Goal: Transaction & Acquisition: Purchase product/service

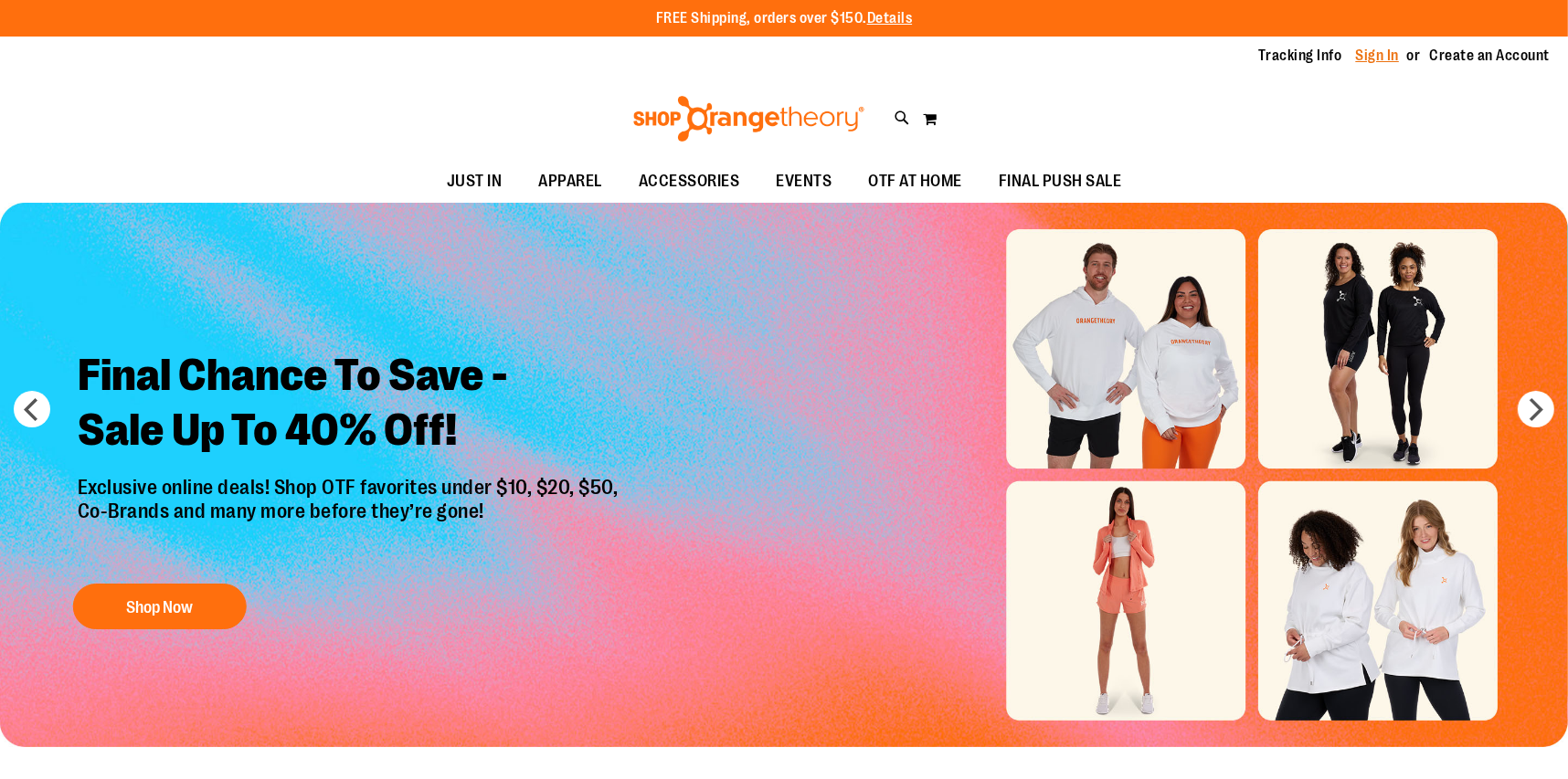
click at [1375, 53] on link "Sign In" at bounding box center [1377, 55] width 44 height 20
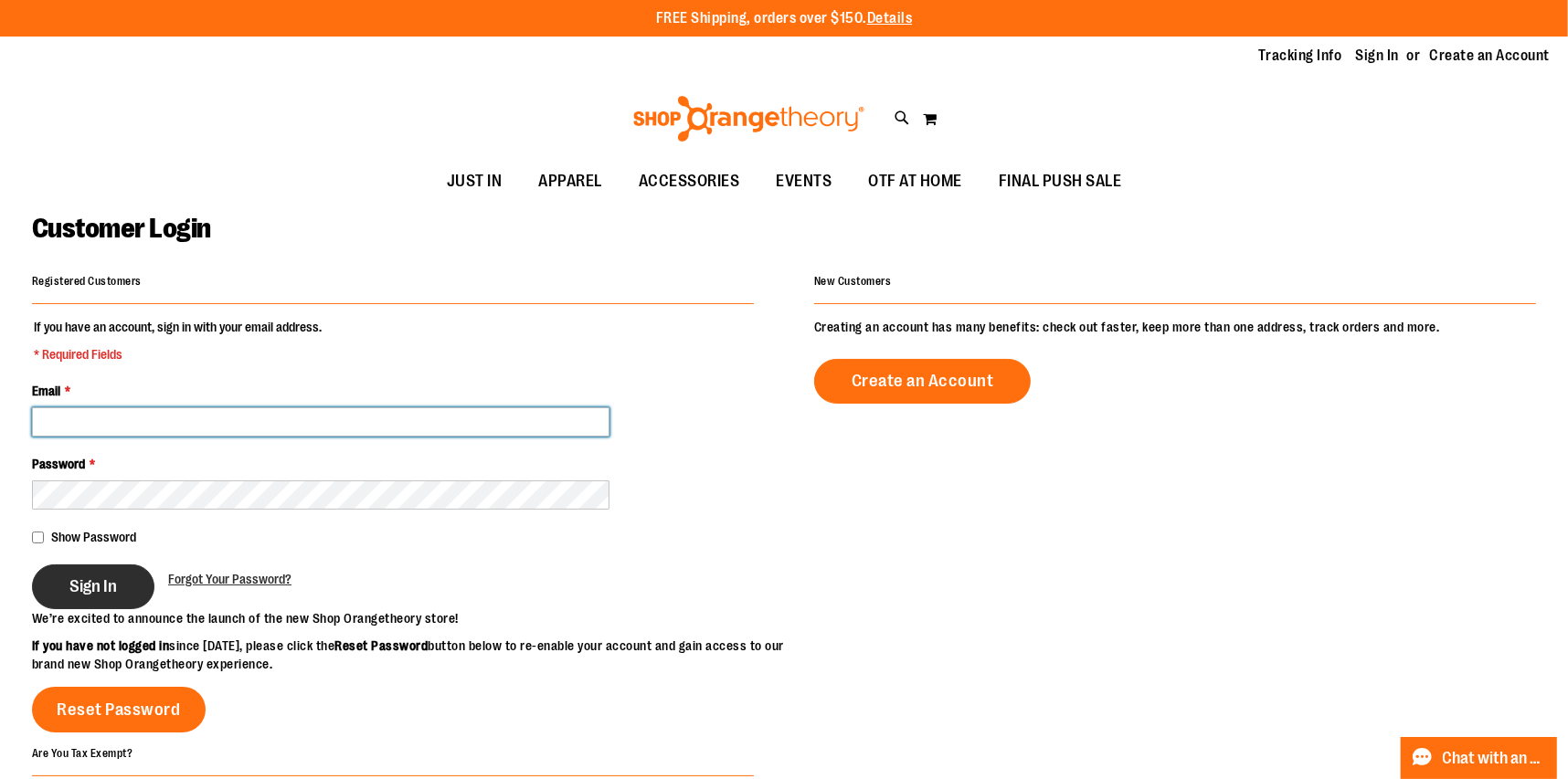
type input "**********"
click at [70, 592] on span "Sign In" at bounding box center [93, 586] width 47 height 20
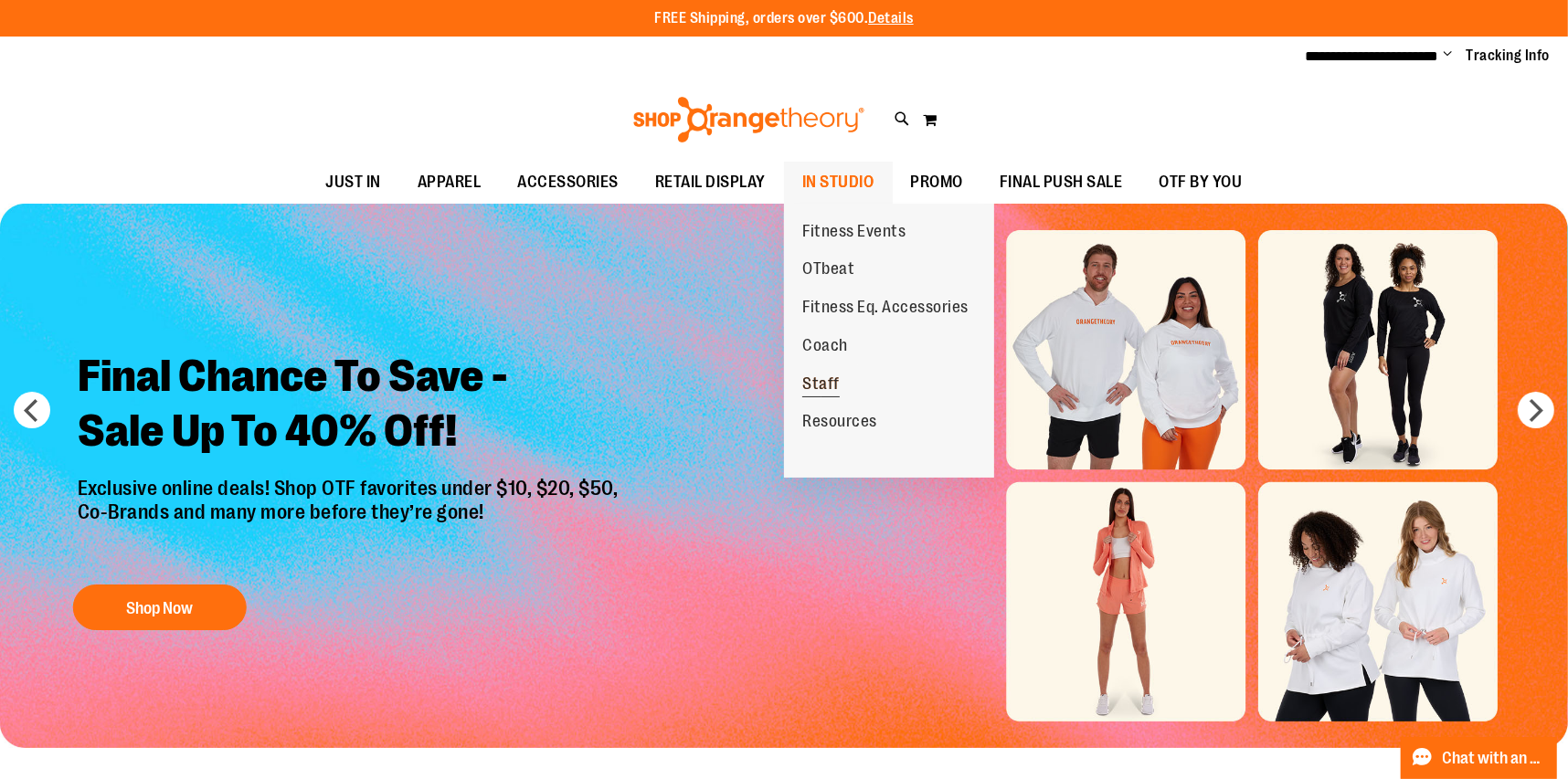
type input "**********"
click at [812, 386] on span "Staff" at bounding box center [820, 385] width 37 height 23
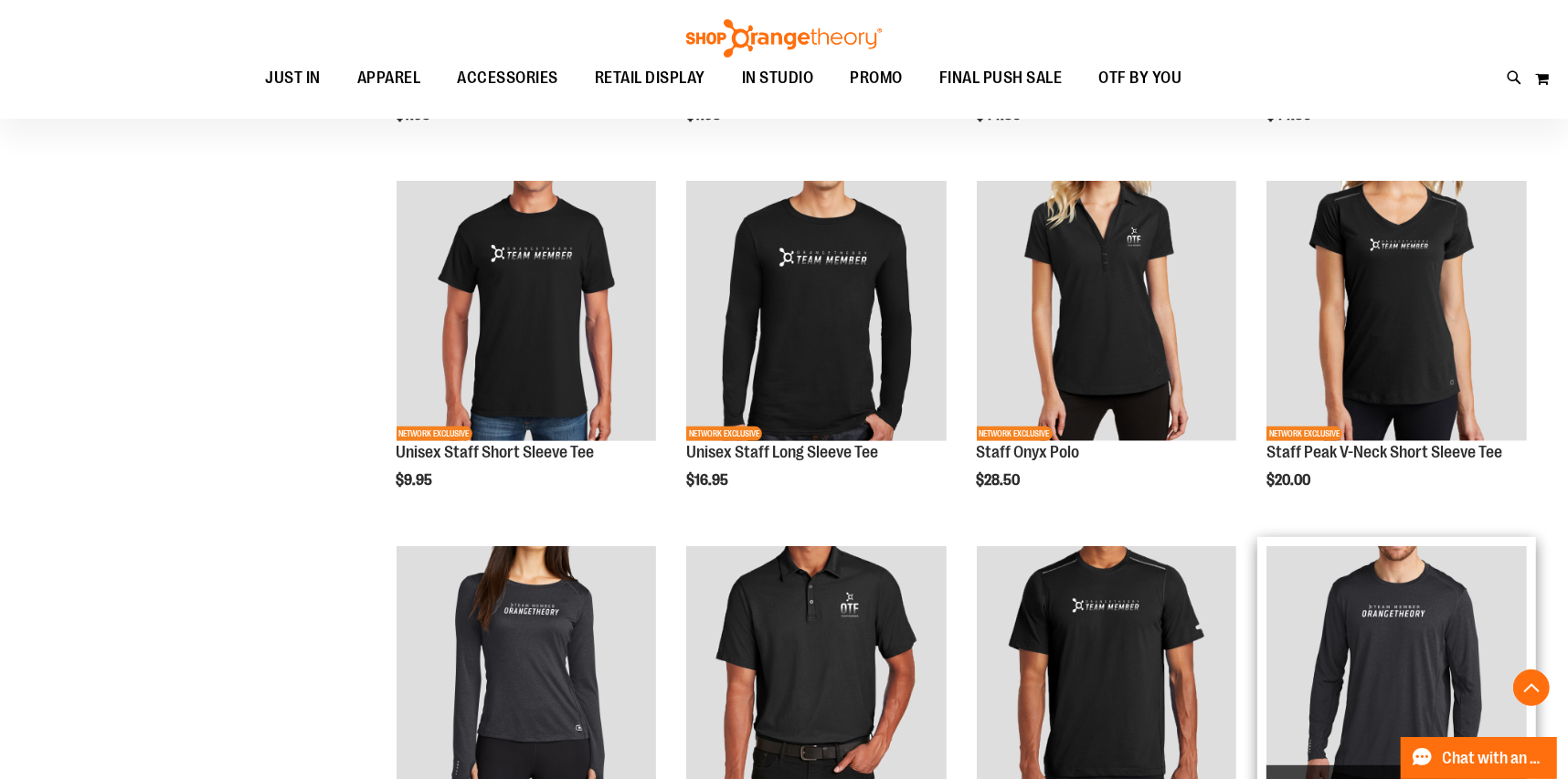
scroll to position [548, 0]
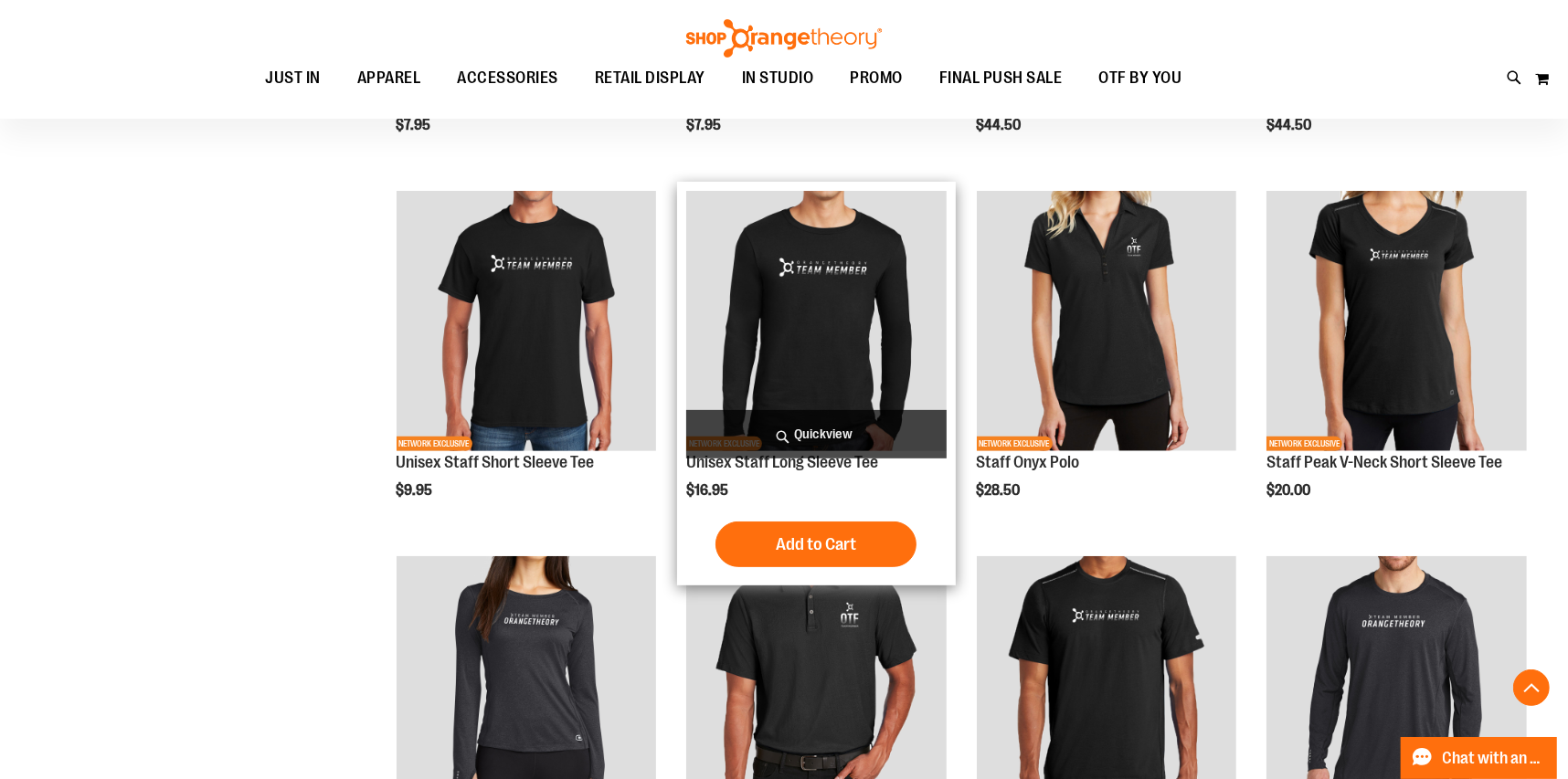
type input "**********"
click at [817, 387] on img "product" at bounding box center [817, 321] width 260 height 260
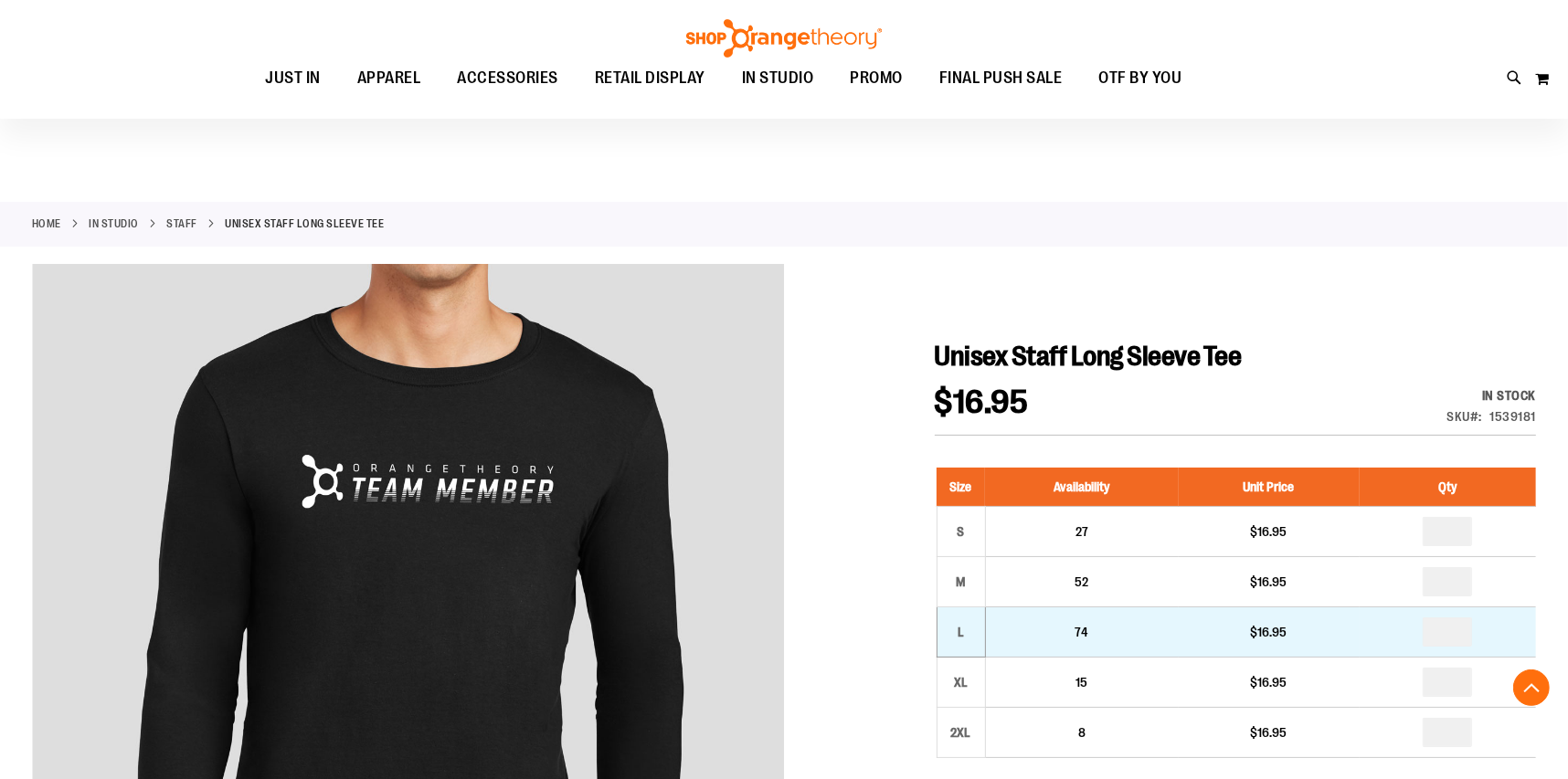
scroll to position [548, 0]
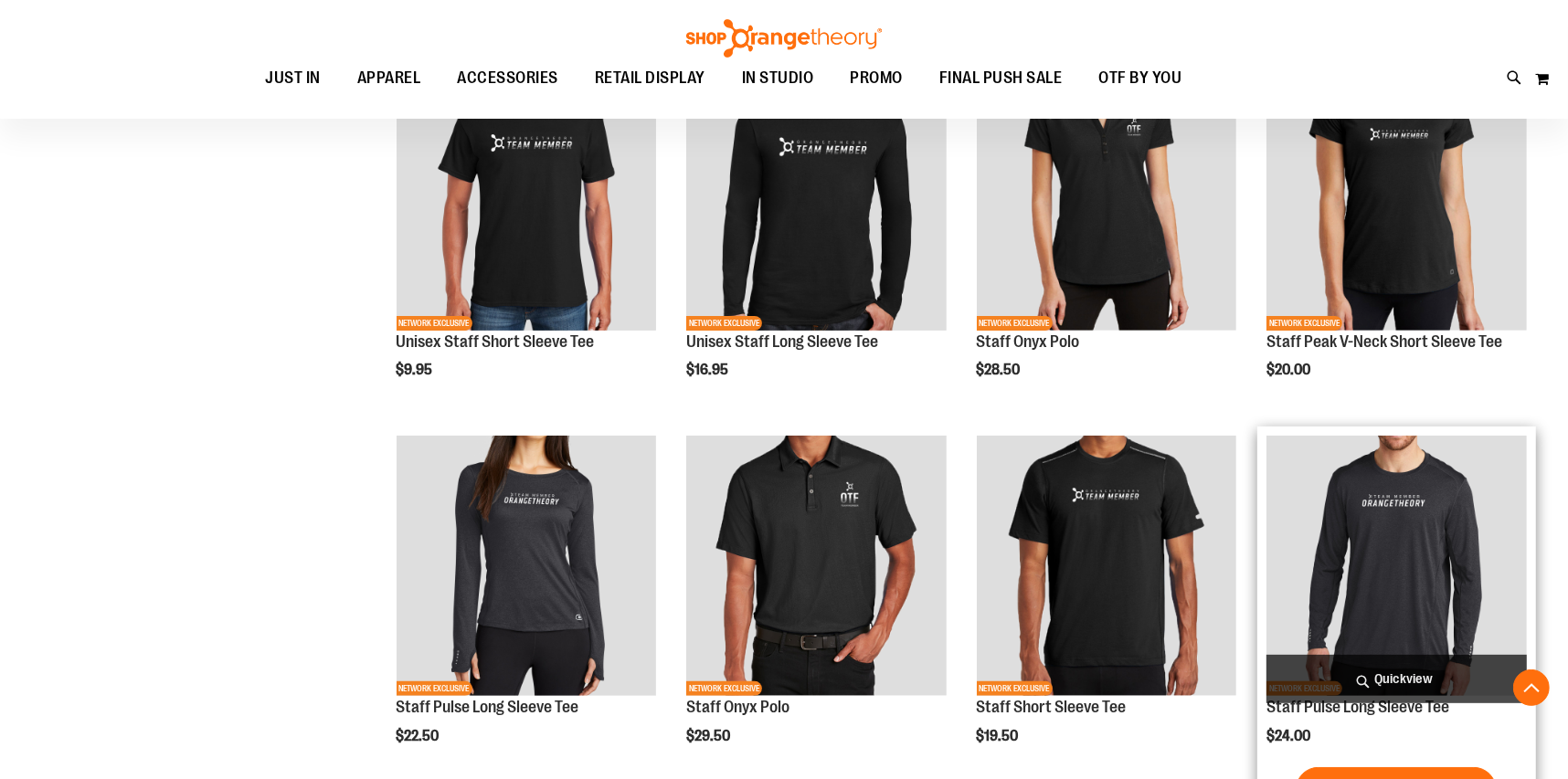
click at [1319, 556] on img "product" at bounding box center [1396, 565] width 260 height 260
type input "**********"
click at [1317, 552] on img "product" at bounding box center [1396, 565] width 260 height 260
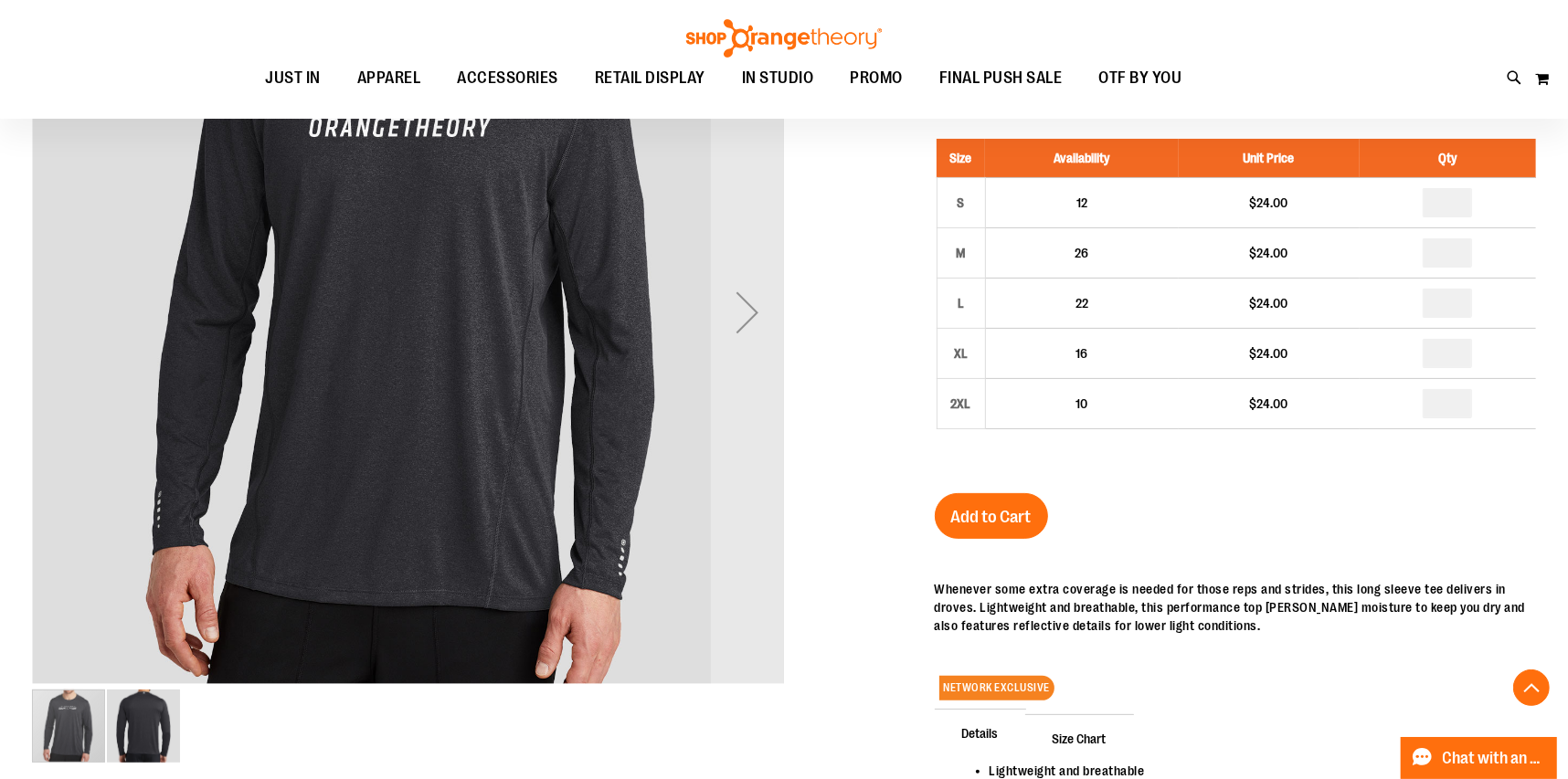
scroll to position [272, 0]
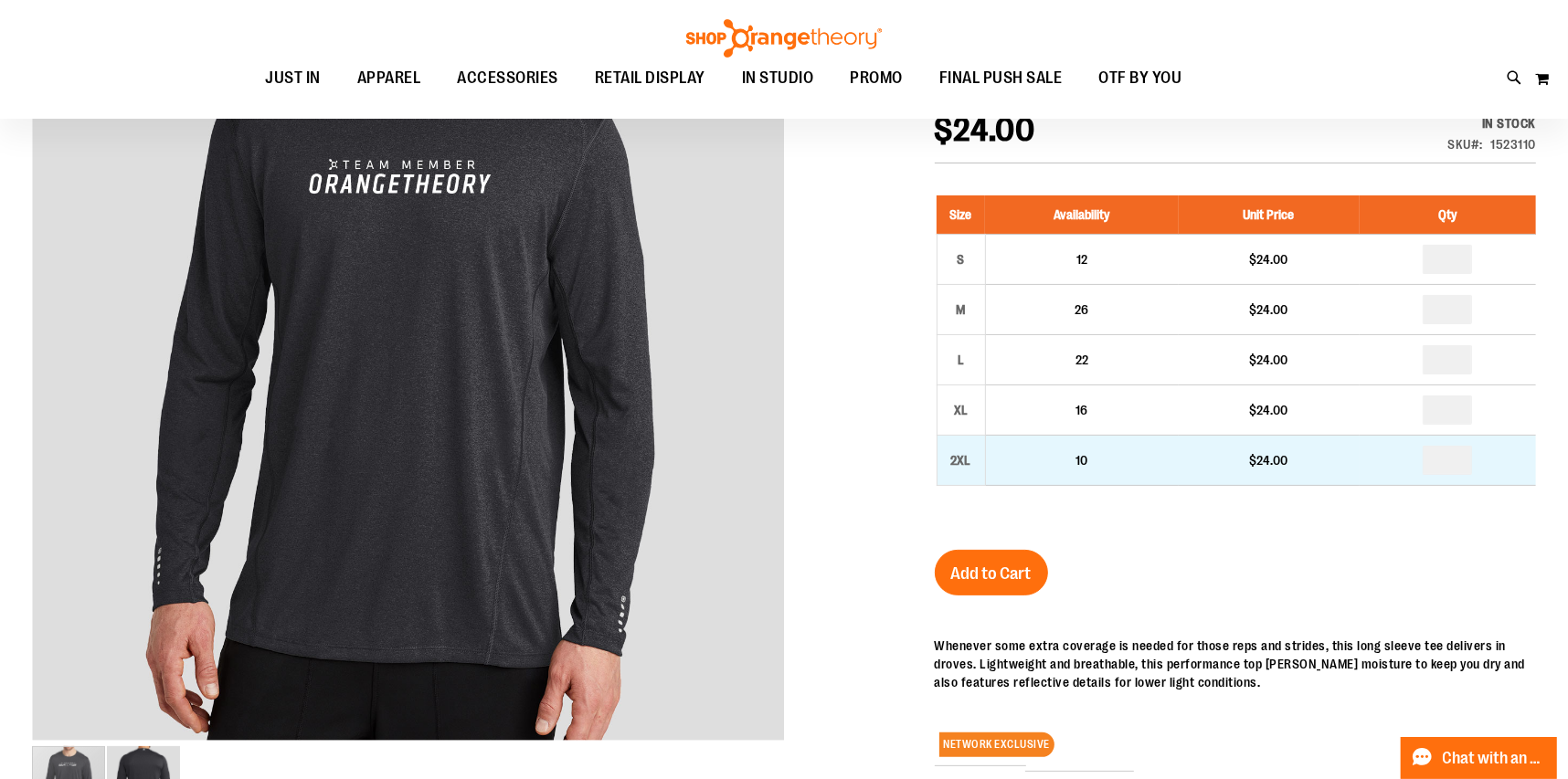
type input "**********"
click at [1454, 460] on input "number" at bounding box center [1447, 461] width 49 height 30
type input "*"
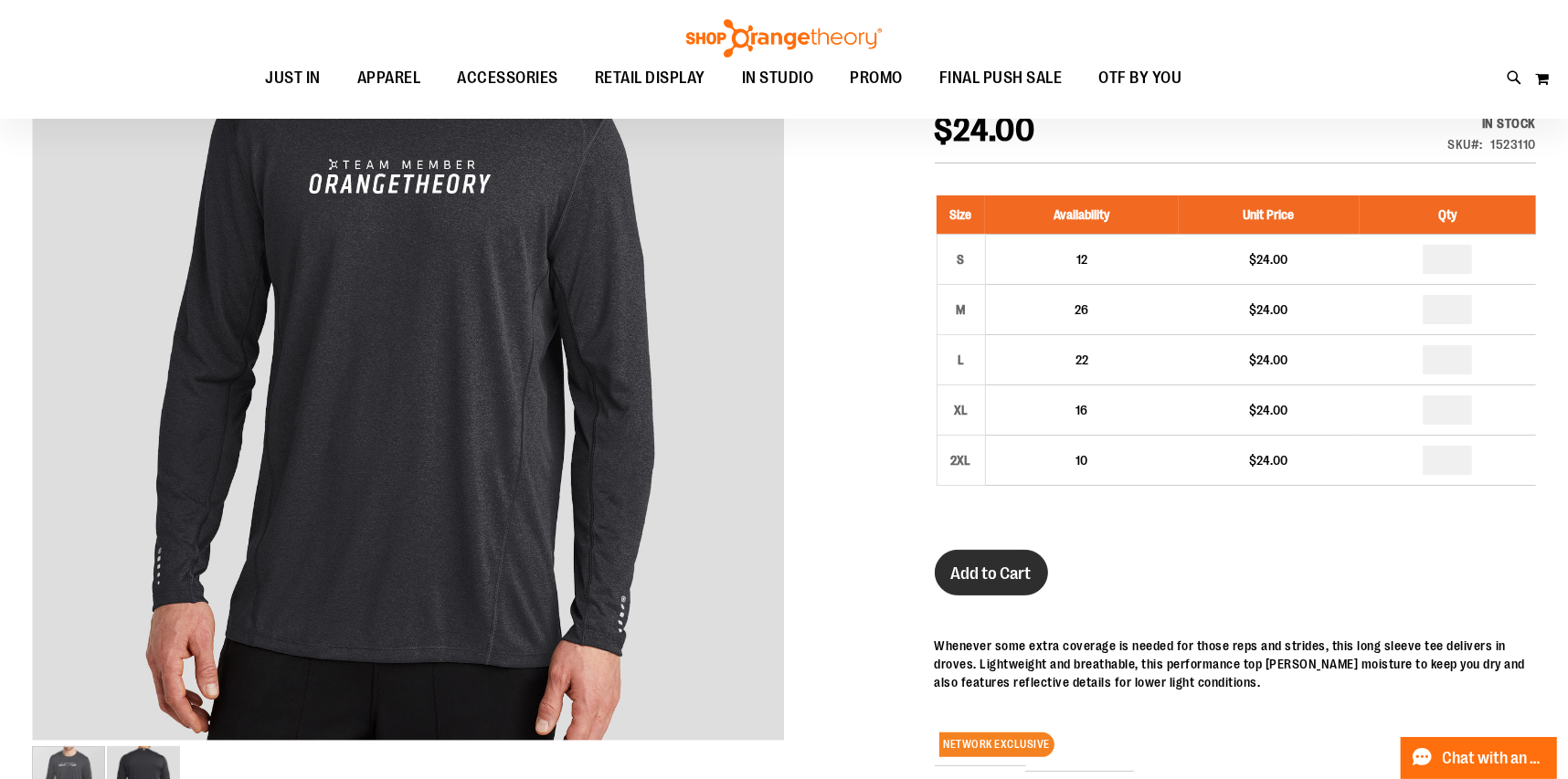
click at [971, 586] on button "Add to Cart" at bounding box center [991, 572] width 113 height 45
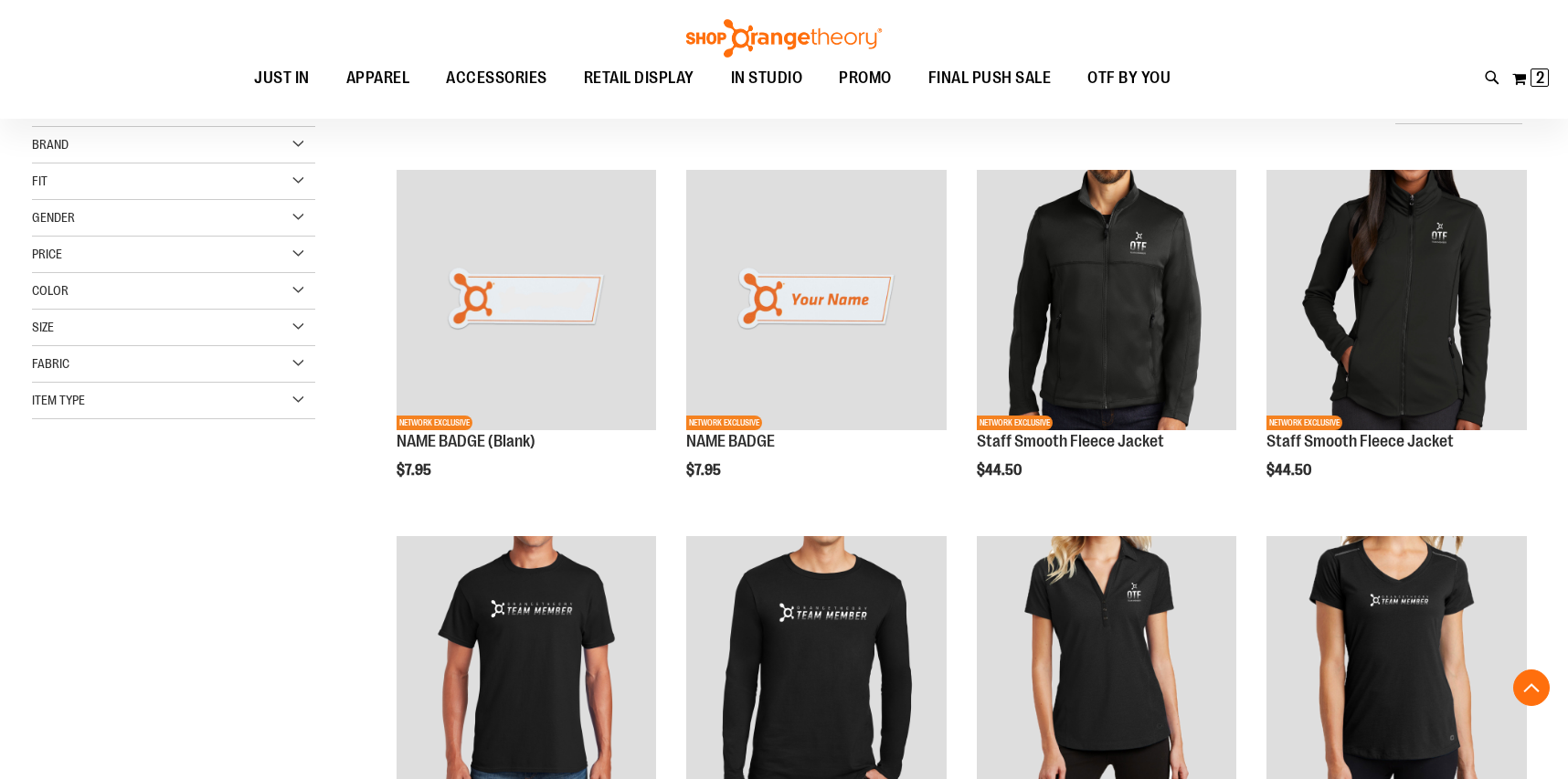
scroll to position [466, 0]
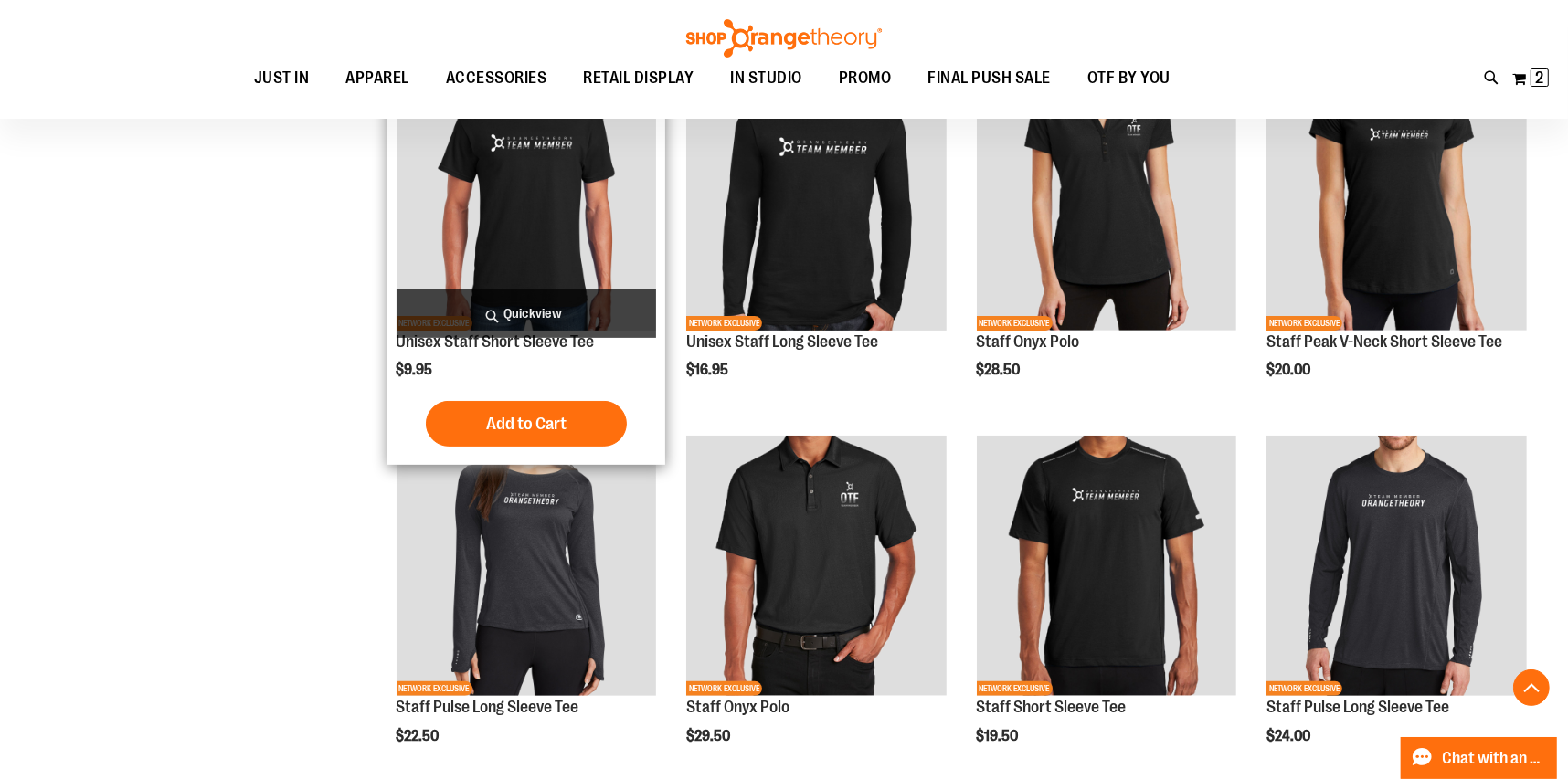
type input "**********"
click at [629, 270] on img "product" at bounding box center [527, 200] width 260 height 260
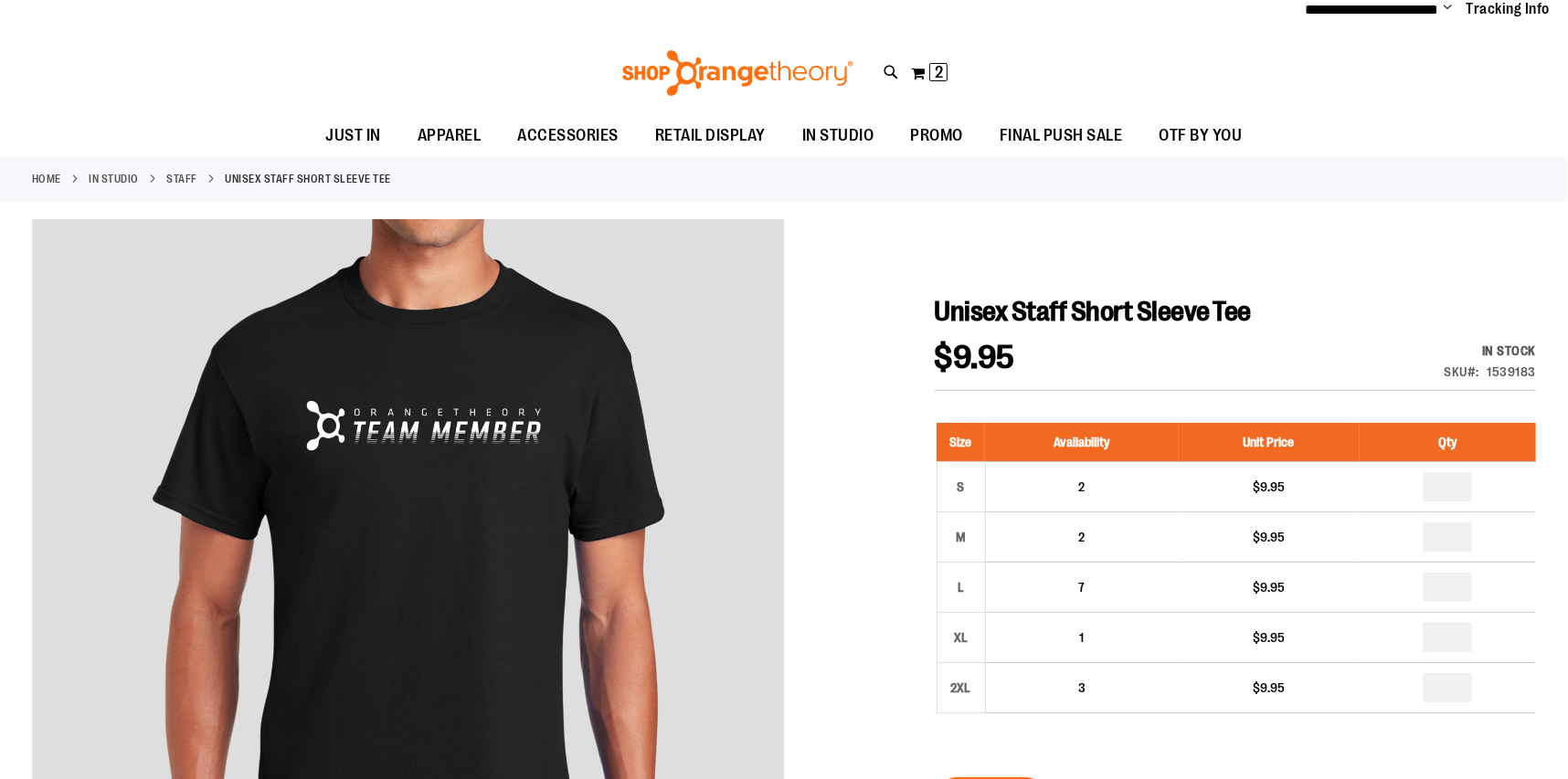
scroll to position [90, 0]
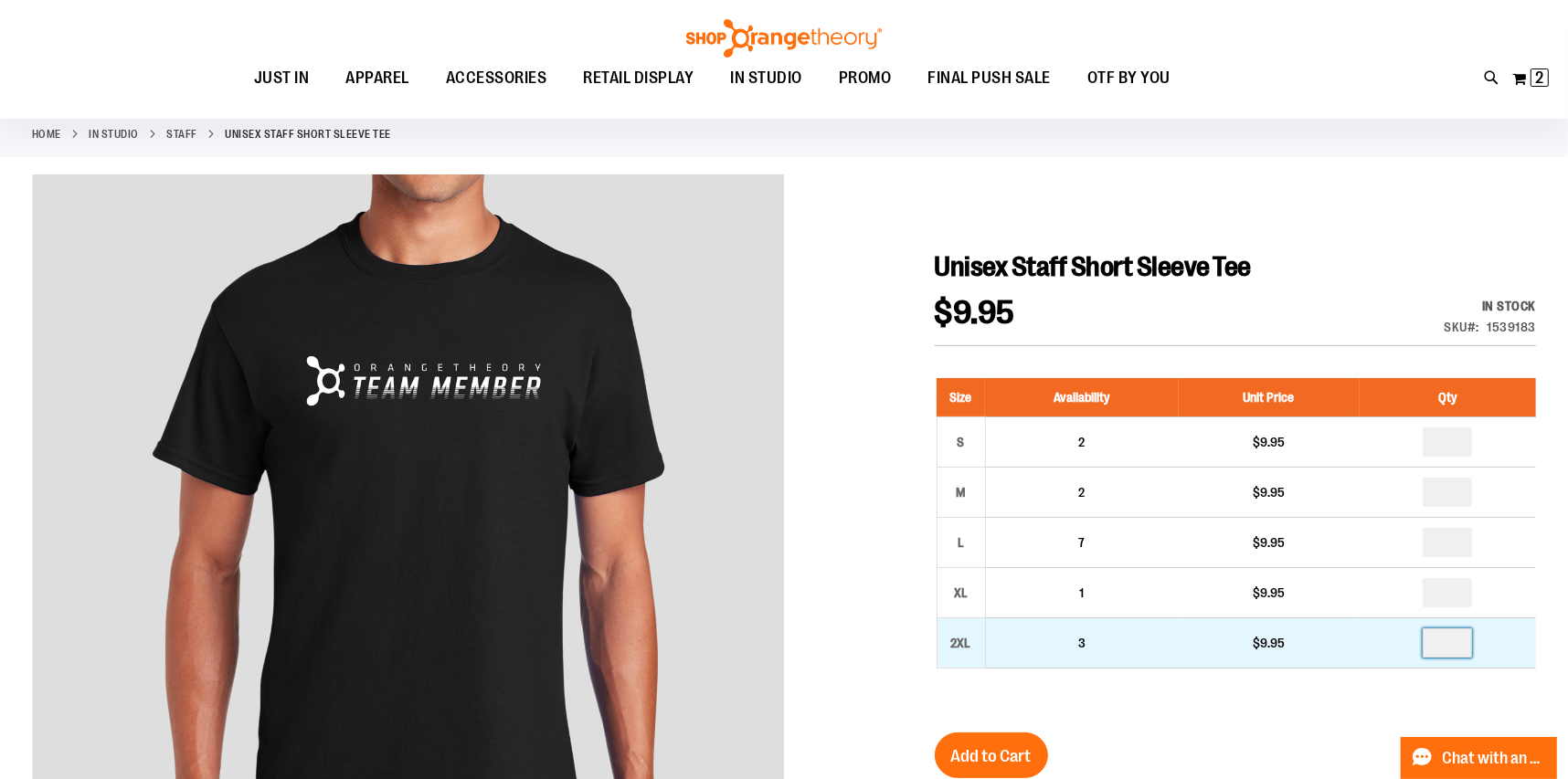
click at [1452, 640] on input "number" at bounding box center [1447, 643] width 49 height 30
type input "*"
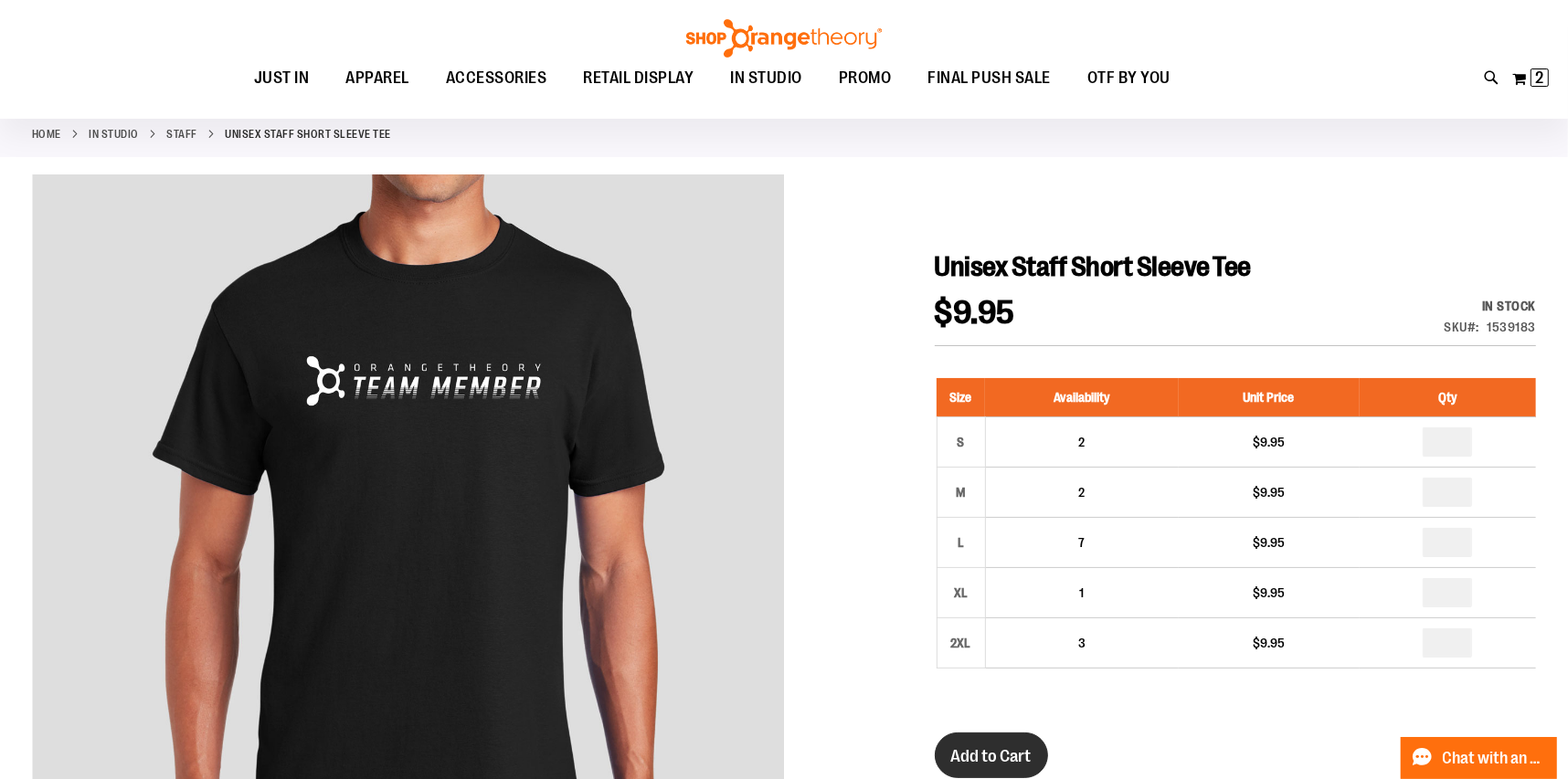
click at [989, 750] on span "Add to Cart" at bounding box center [992, 756] width 81 height 20
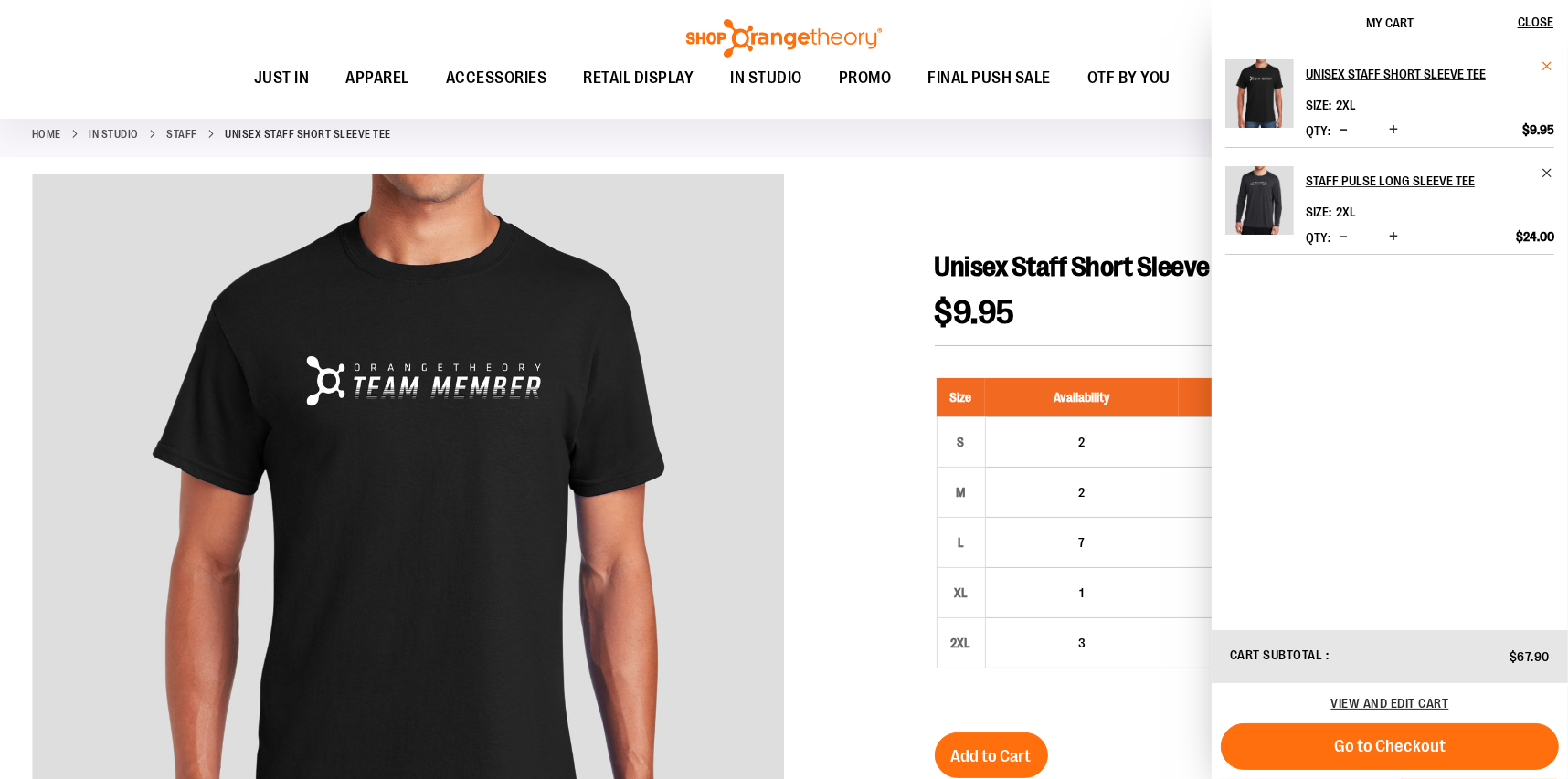
click at [1541, 61] on span "Remove item" at bounding box center [1547, 66] width 14 height 14
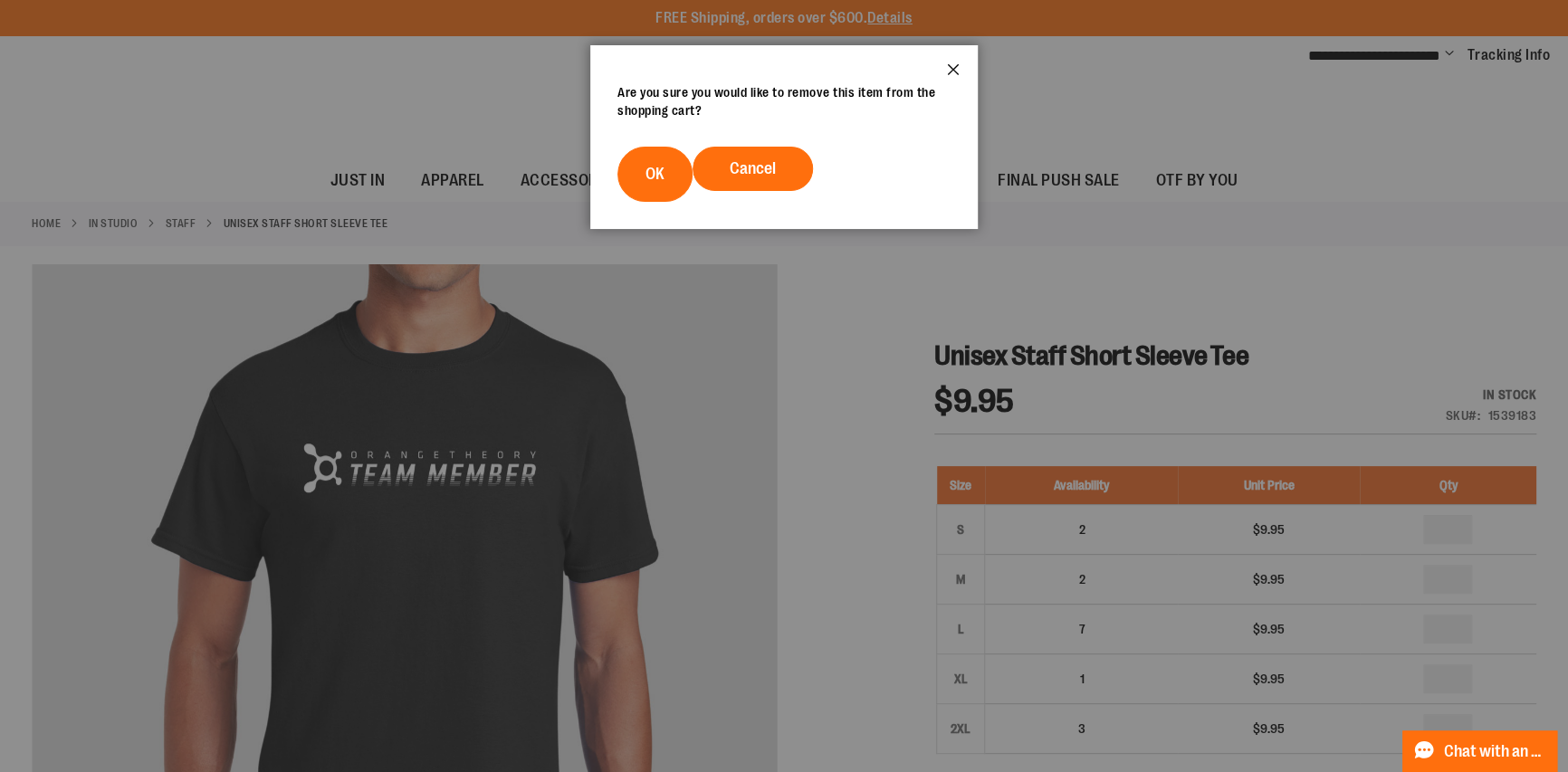
click at [945, 68] on button "Close" at bounding box center [954, 74] width 49 height 60
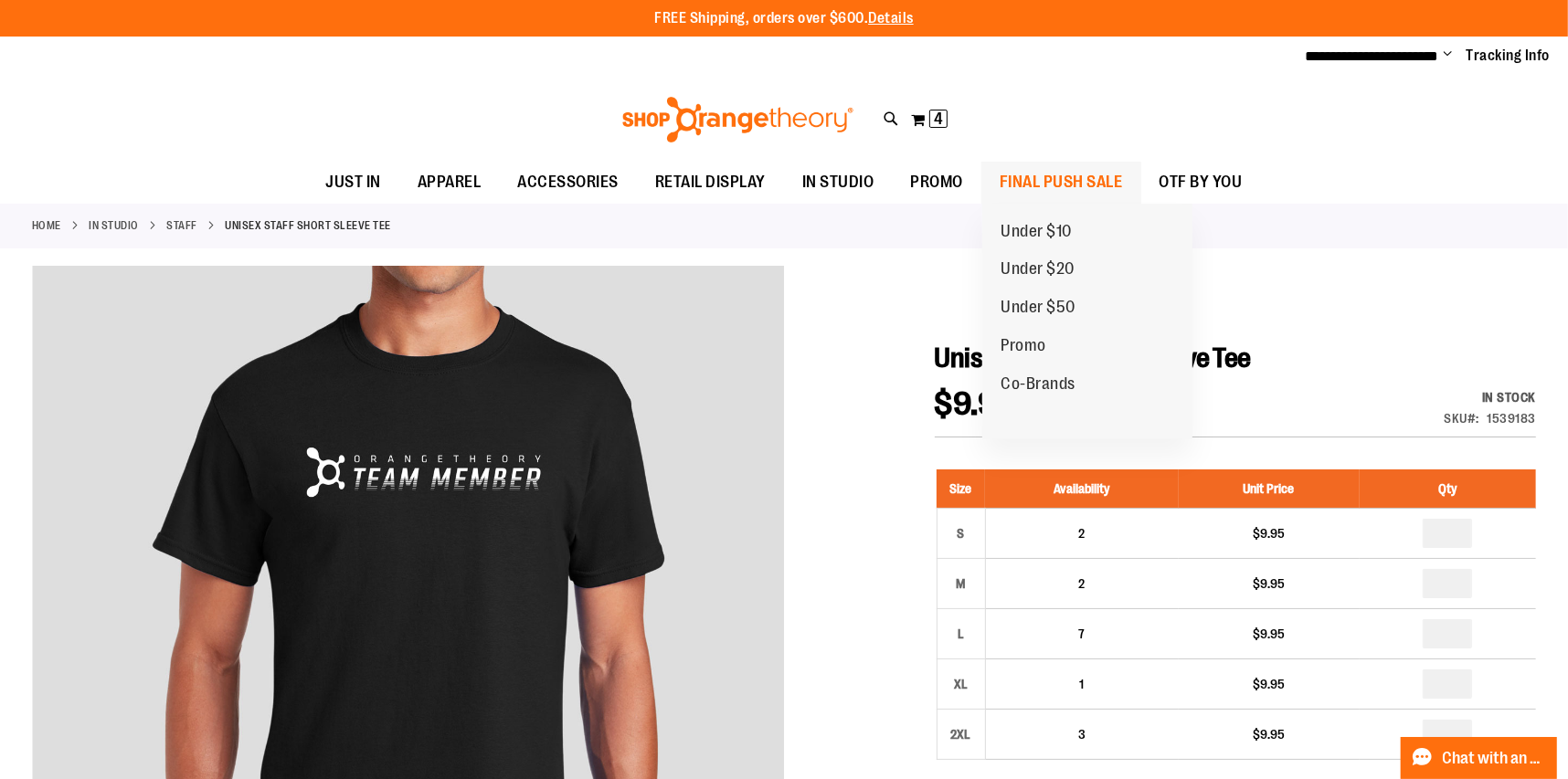
click at [1026, 173] on span "FINAL PUSH SALE" at bounding box center [1061, 182] width 123 height 41
click at [1027, 177] on span "FINAL PUSH SALE" at bounding box center [1061, 182] width 123 height 41
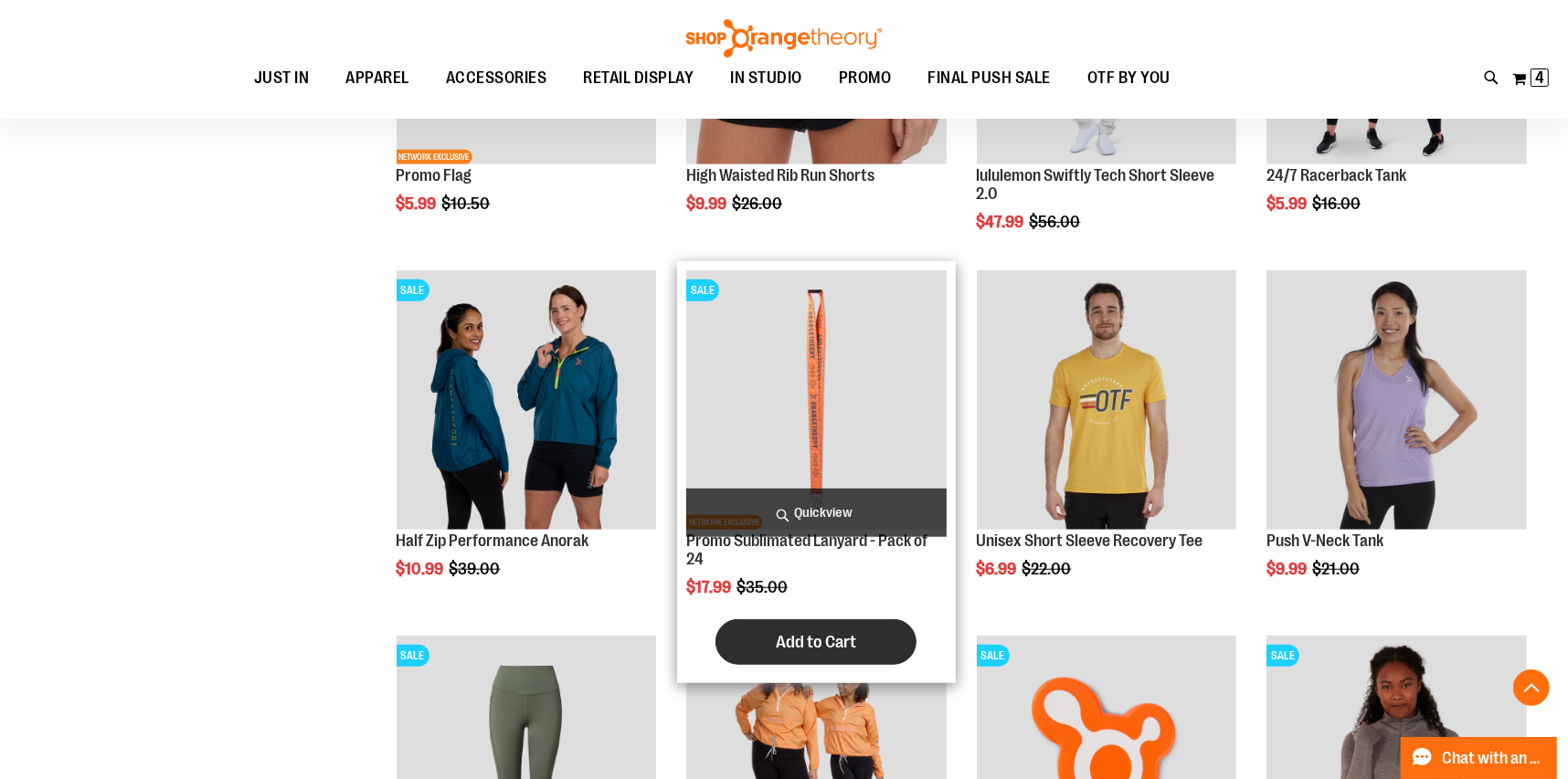
scroll to position [1368, 0]
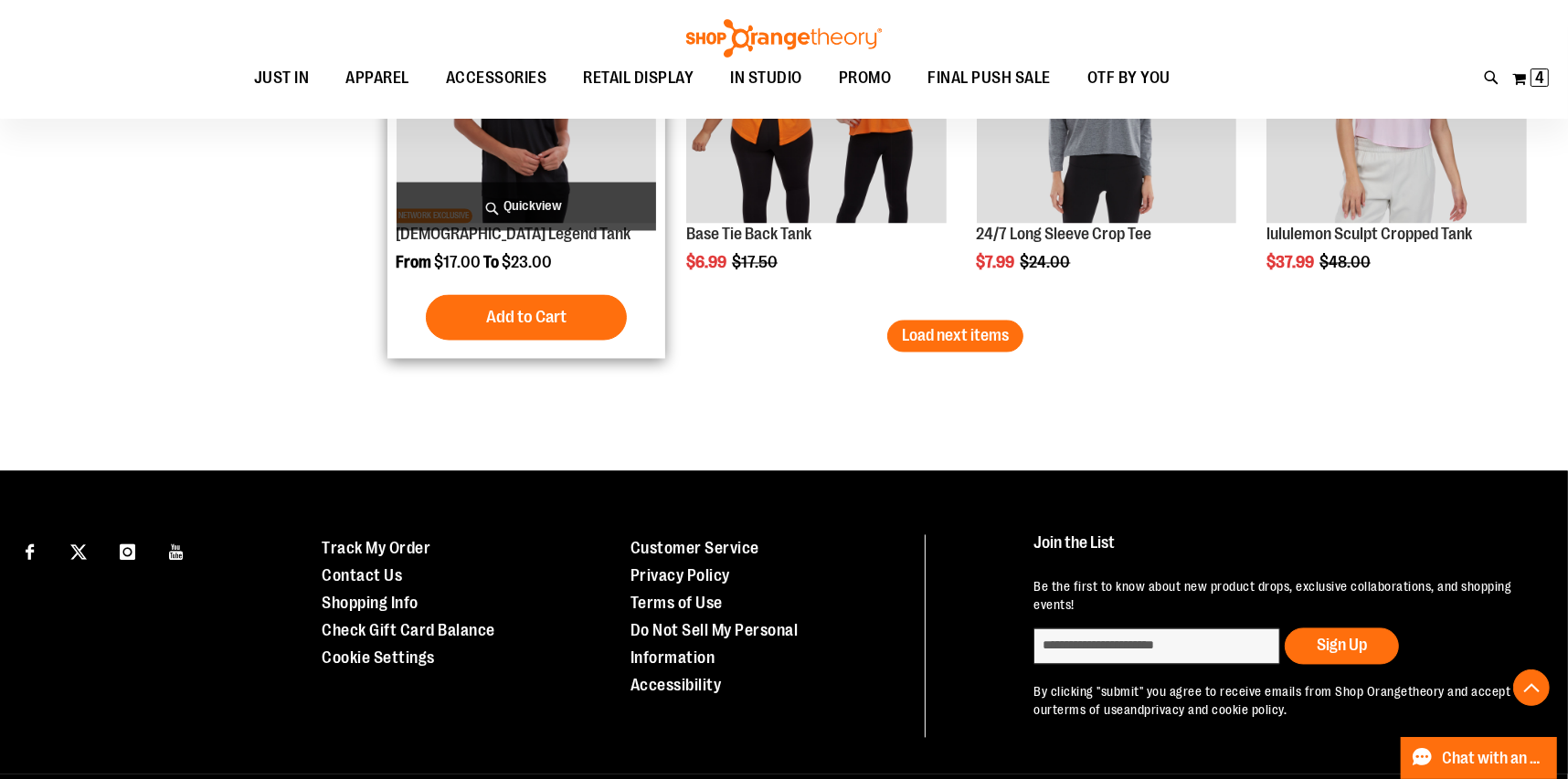
scroll to position [3384, 0]
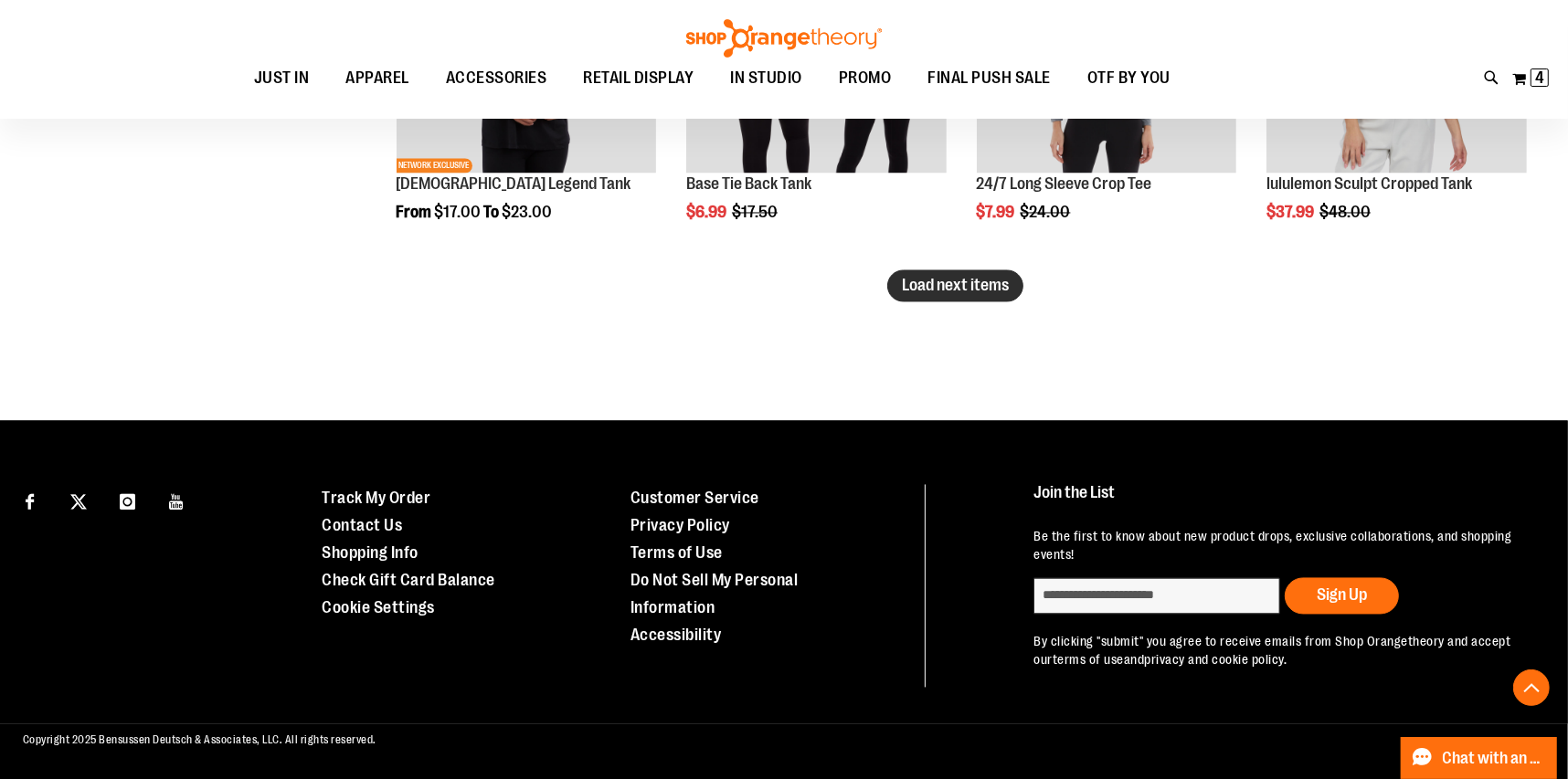
type input "**********"
click at [935, 293] on span "Load next items" at bounding box center [954, 286] width 107 height 19
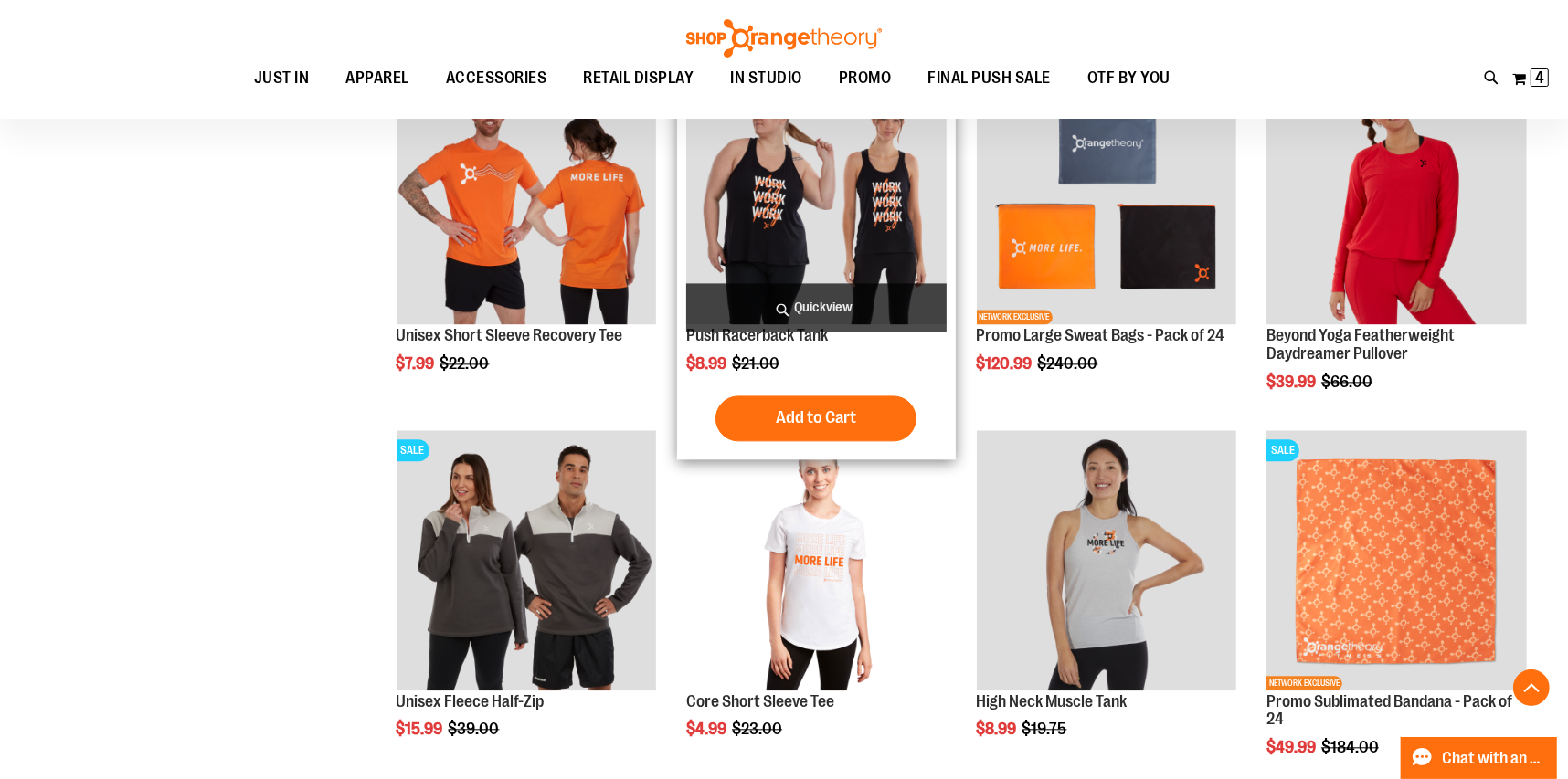
scroll to position [4206, 0]
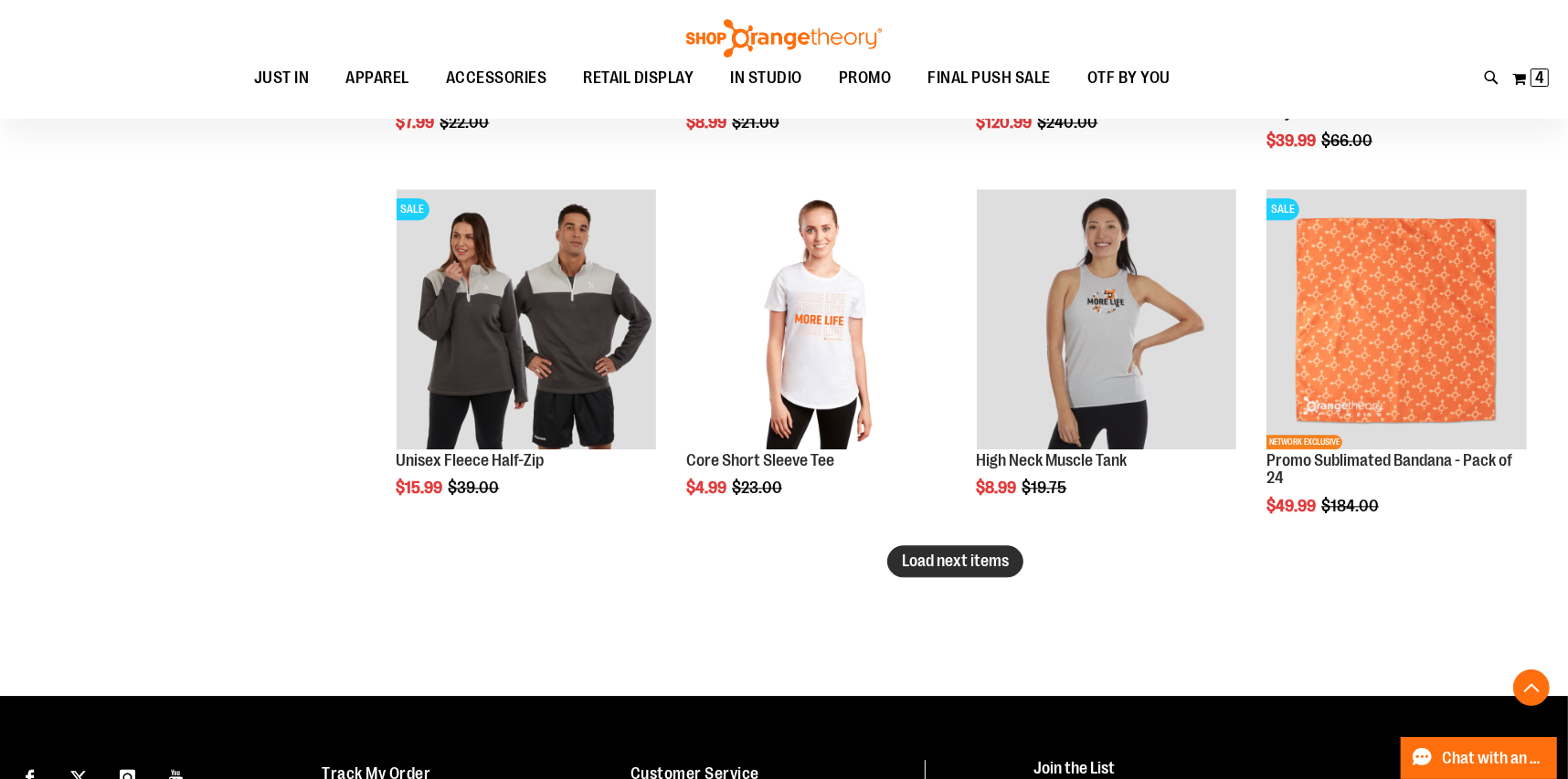
click at [943, 554] on span "Load next items" at bounding box center [954, 560] width 107 height 19
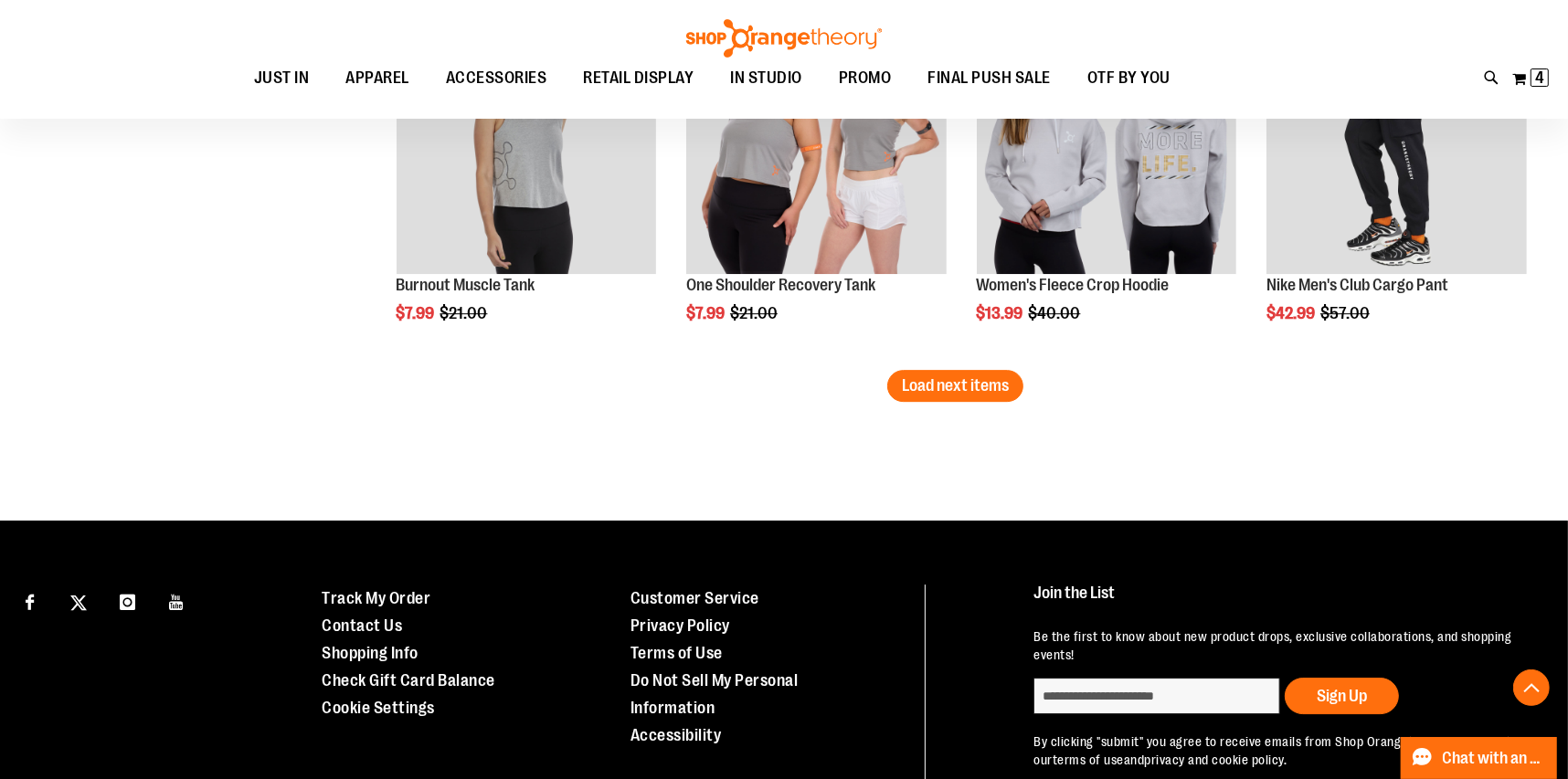
scroll to position [5485, 0]
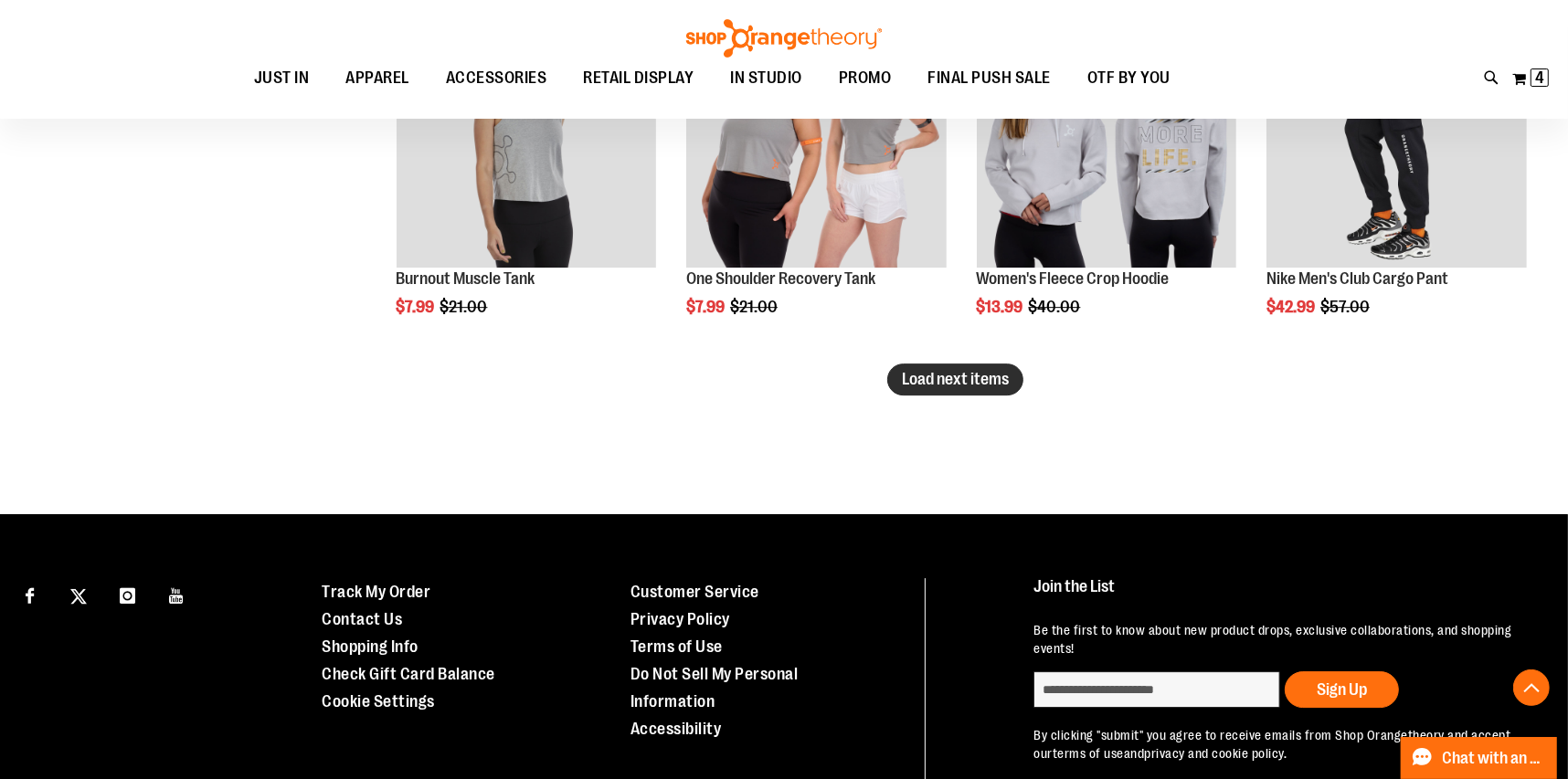
click at [965, 386] on span "Load next items" at bounding box center [954, 379] width 107 height 19
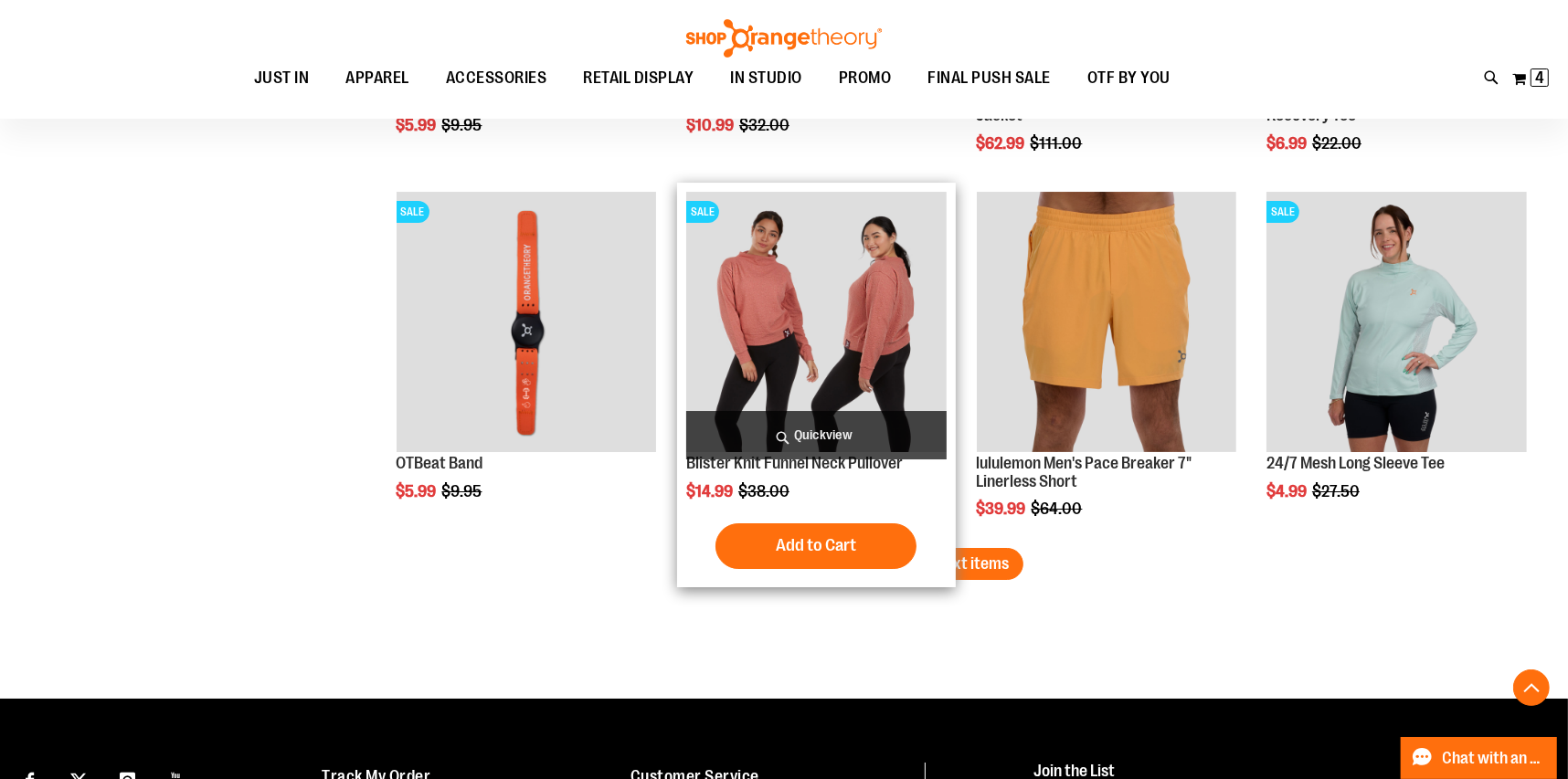
scroll to position [6398, 0]
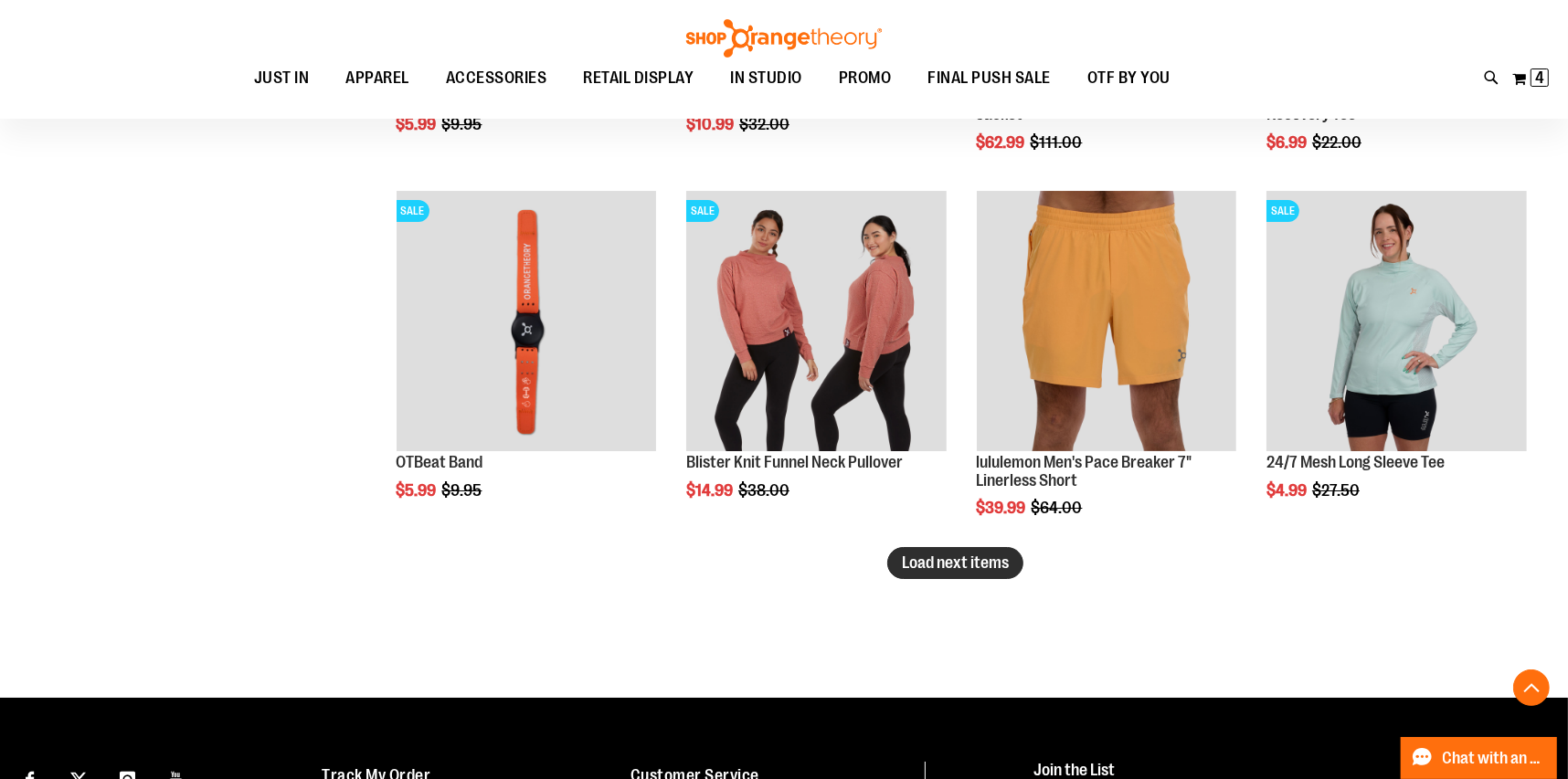
click at [935, 563] on span "Load next items" at bounding box center [954, 562] width 107 height 19
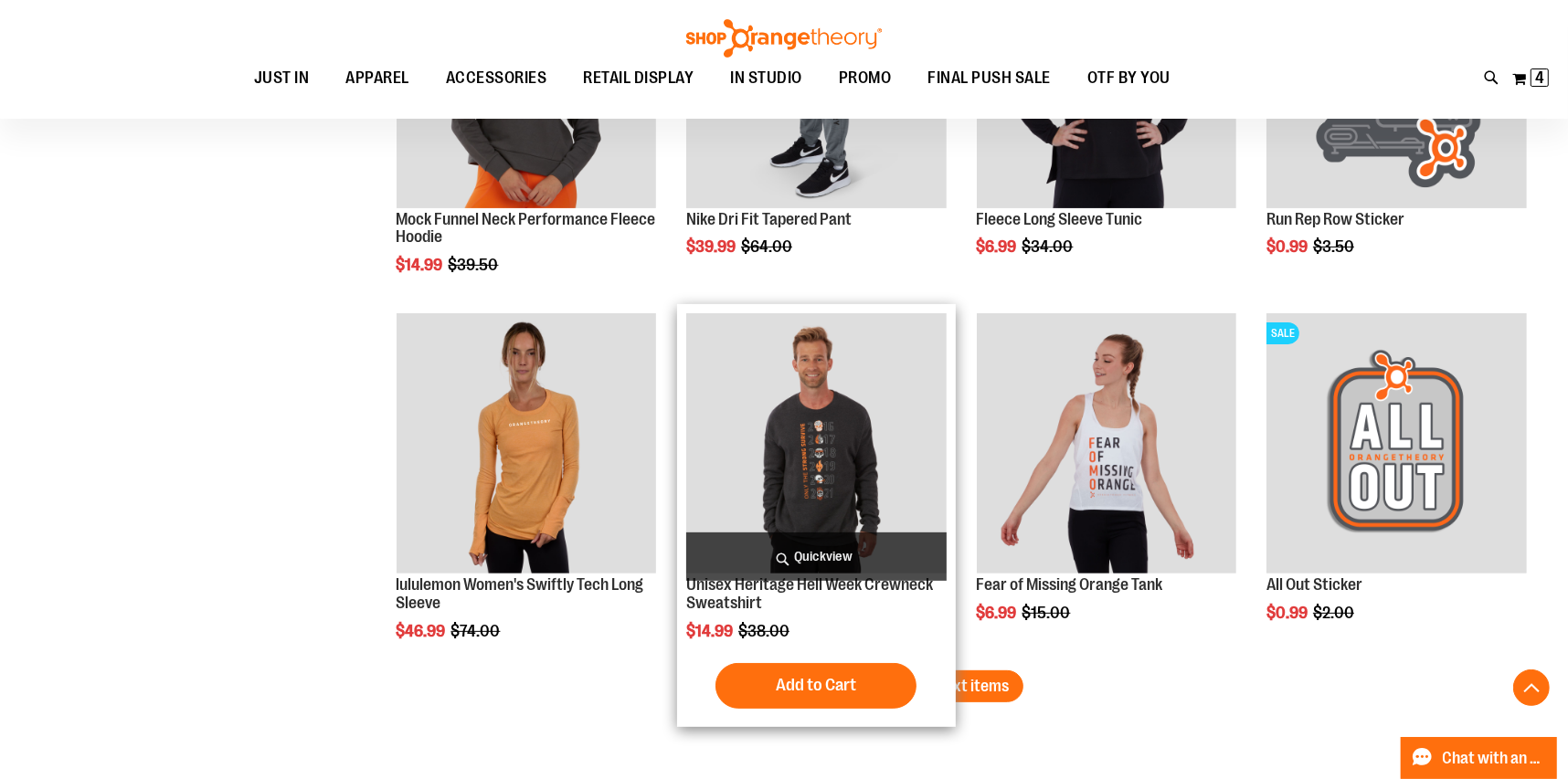
scroll to position [7392, 0]
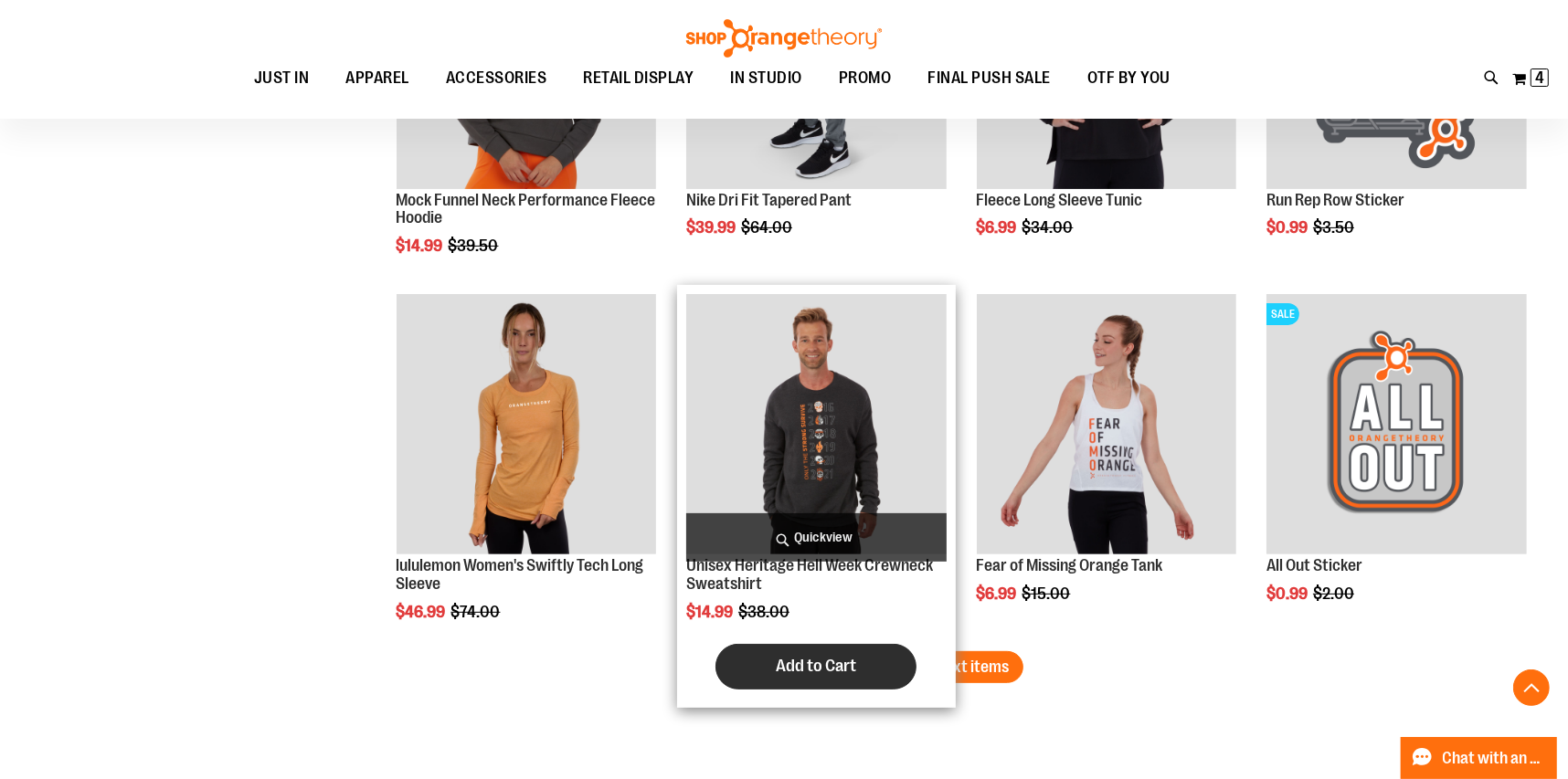
click at [800, 667] on span "Add to Cart" at bounding box center [816, 666] width 81 height 20
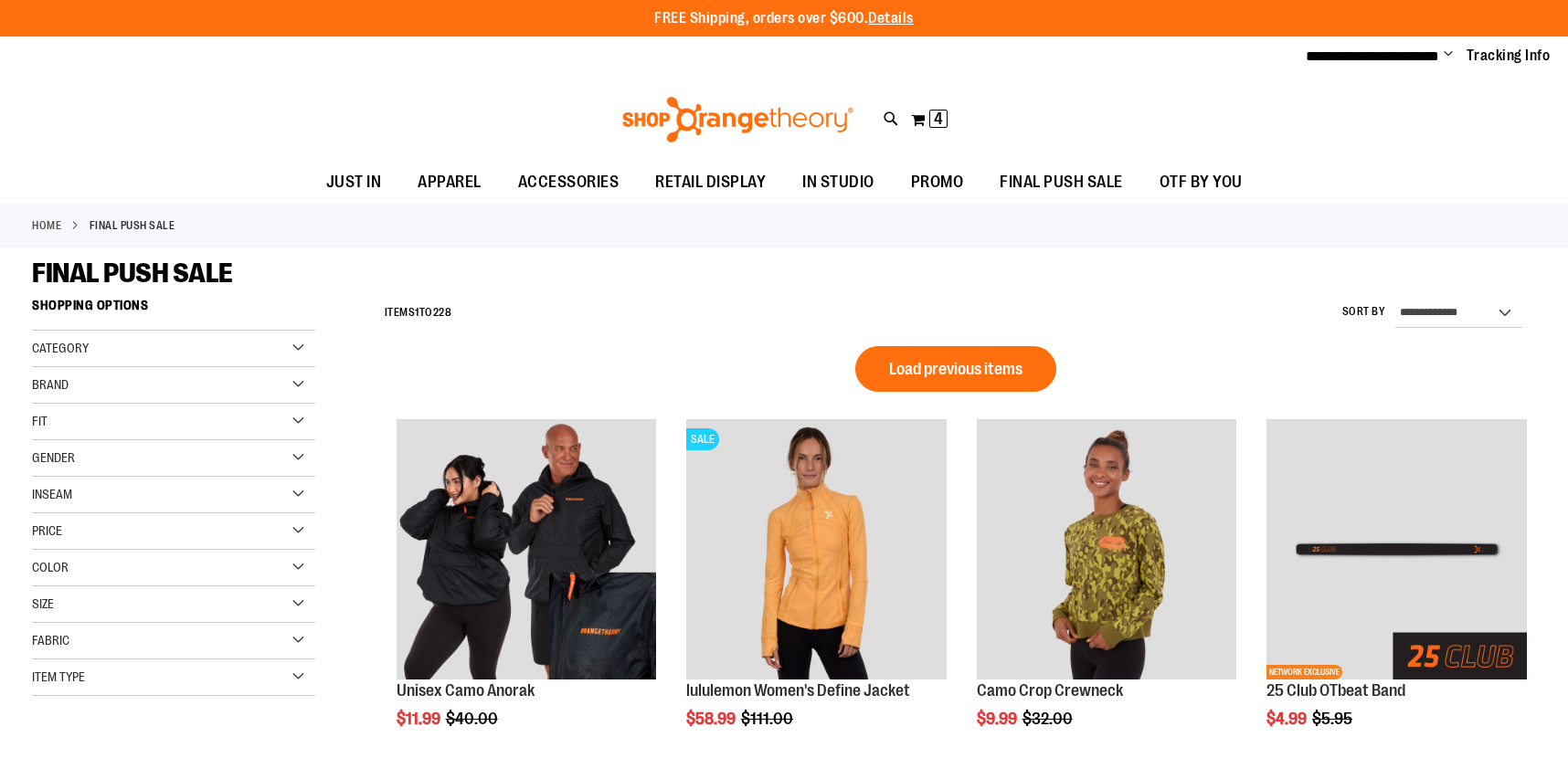
scroll to position [912, 0]
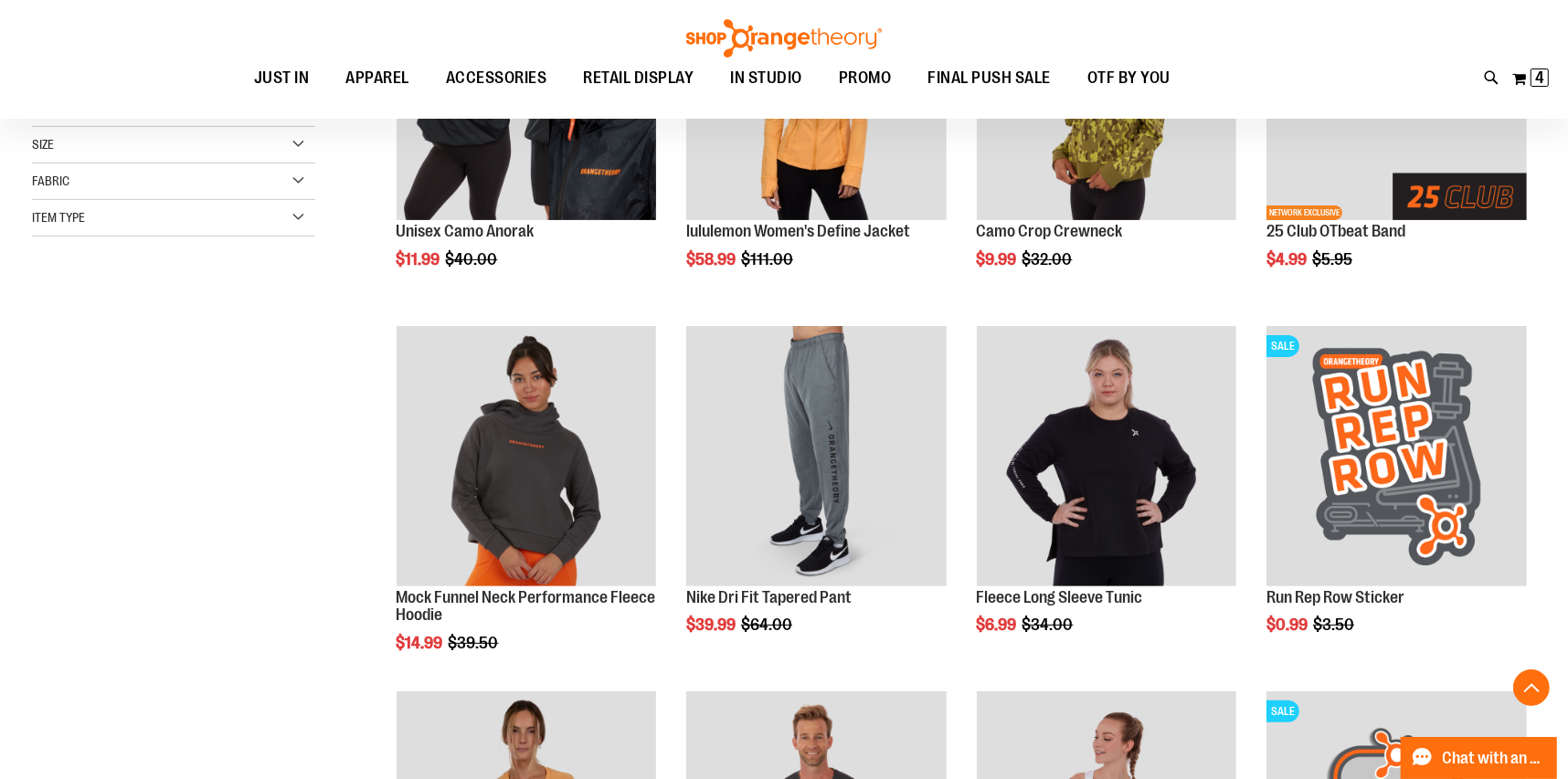
scroll to position [456, 0]
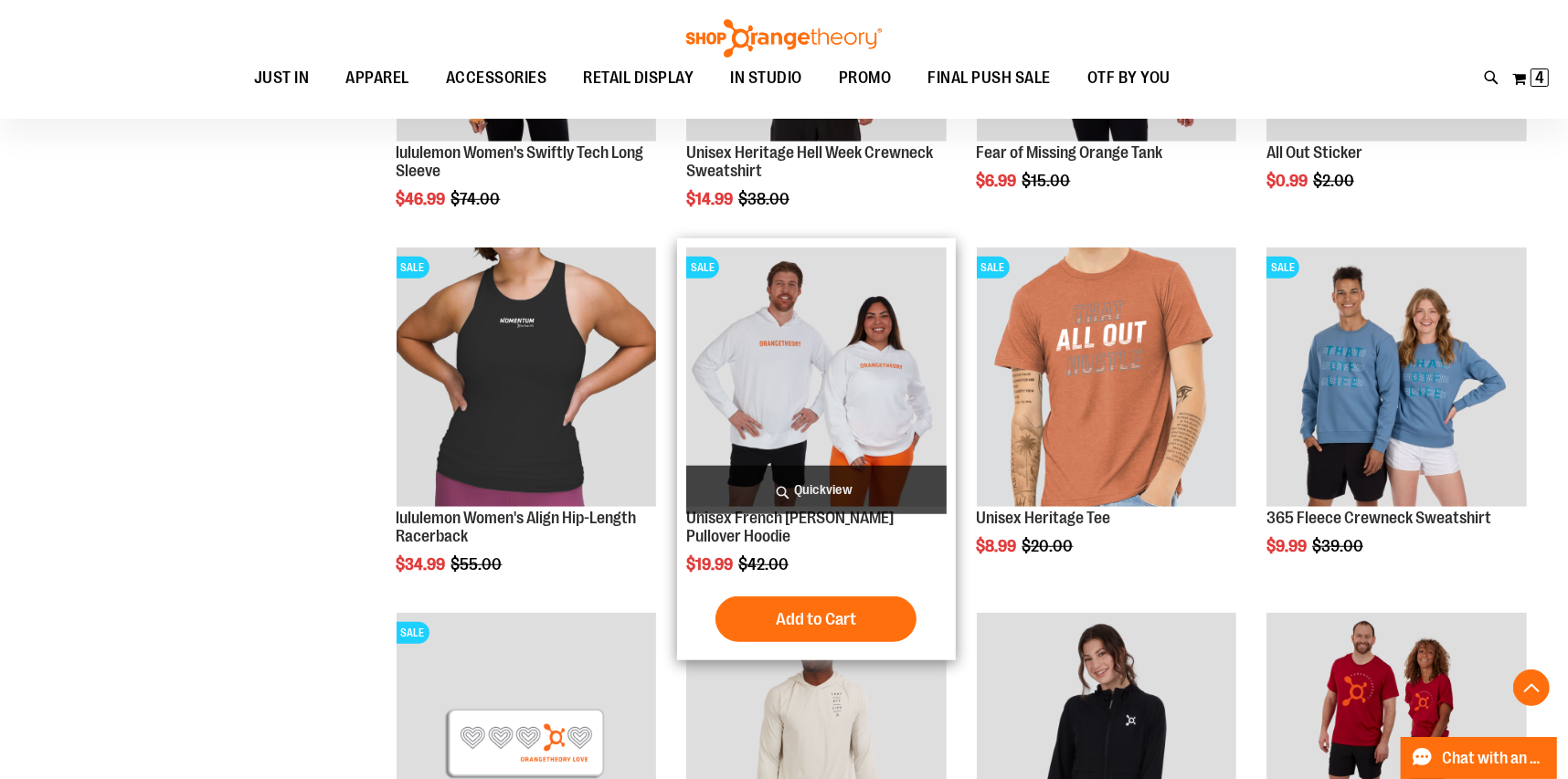
scroll to position [1278, 0]
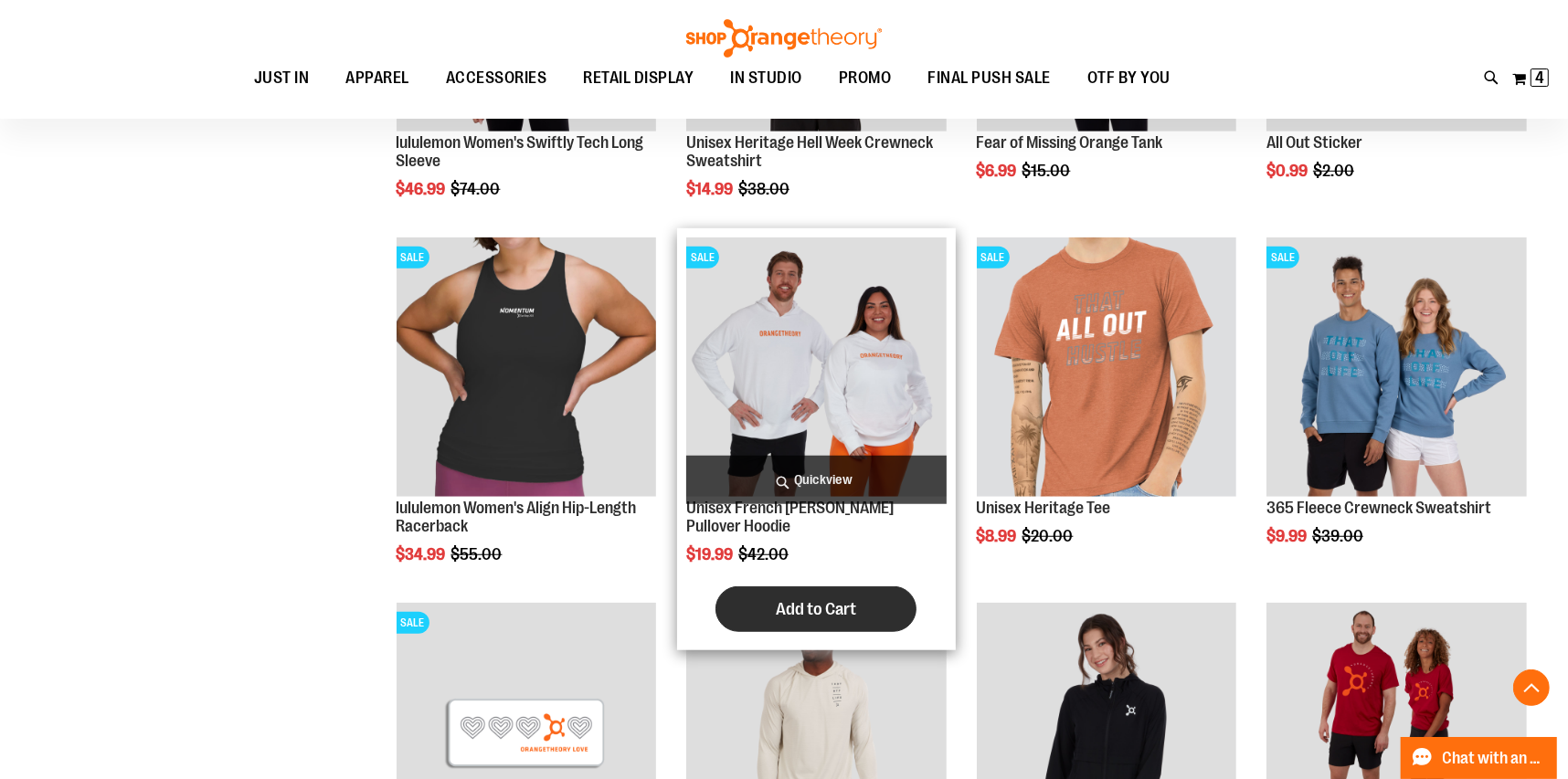
type input "**********"
click at [813, 605] on button "Add to Cart" at bounding box center [816, 609] width 201 height 45
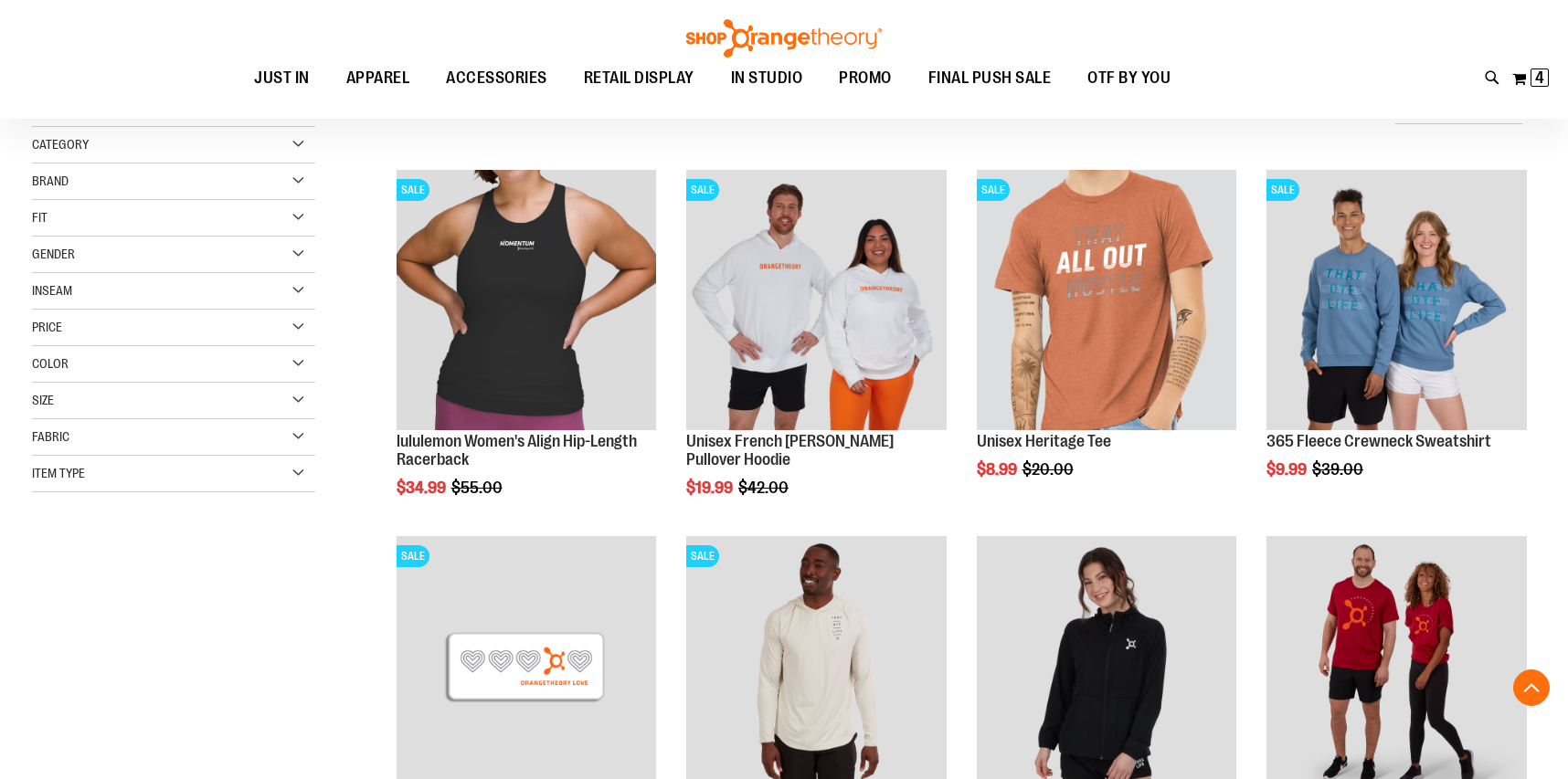
scroll to position [974, 0]
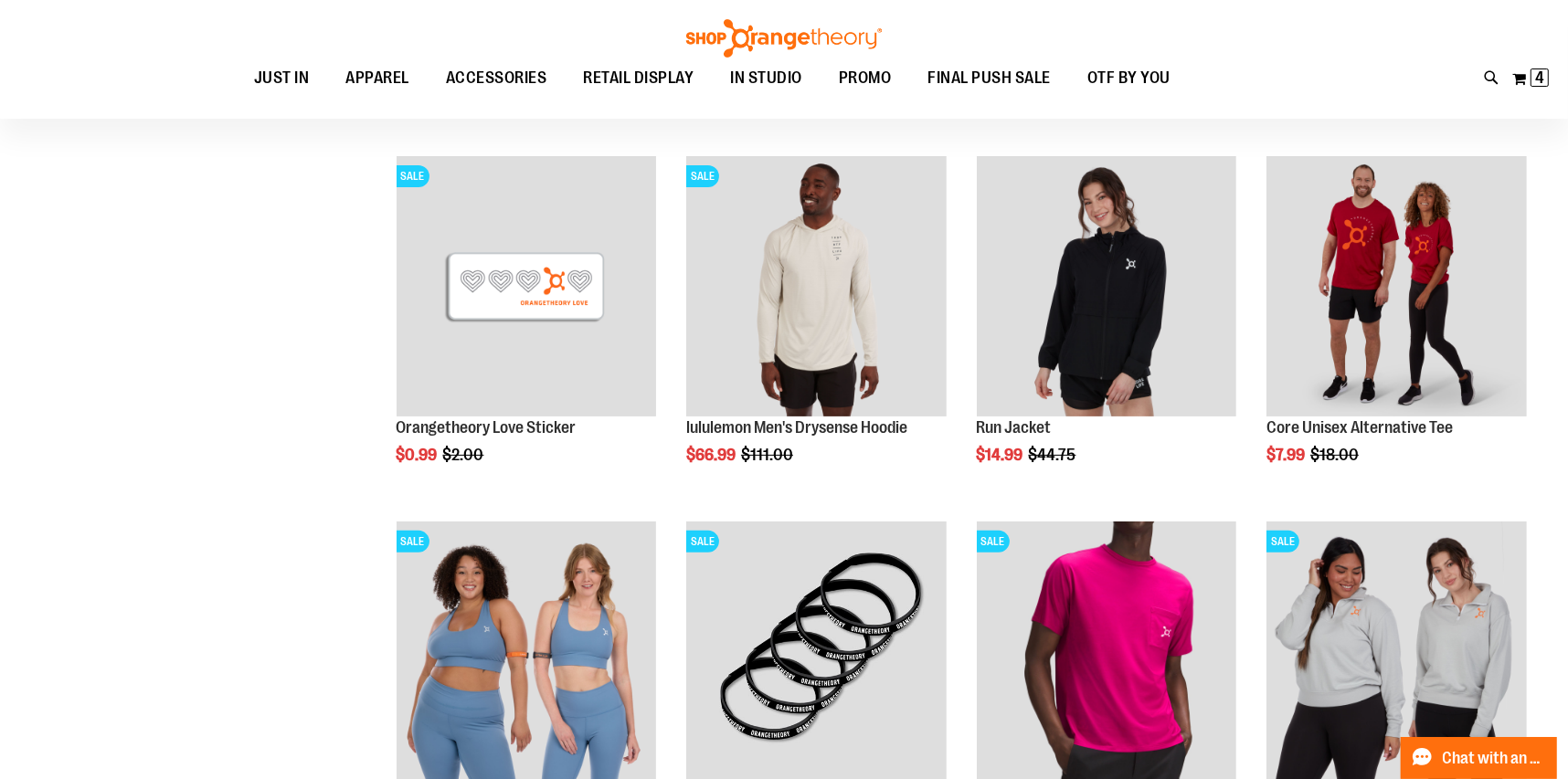
scroll to position [152, 0]
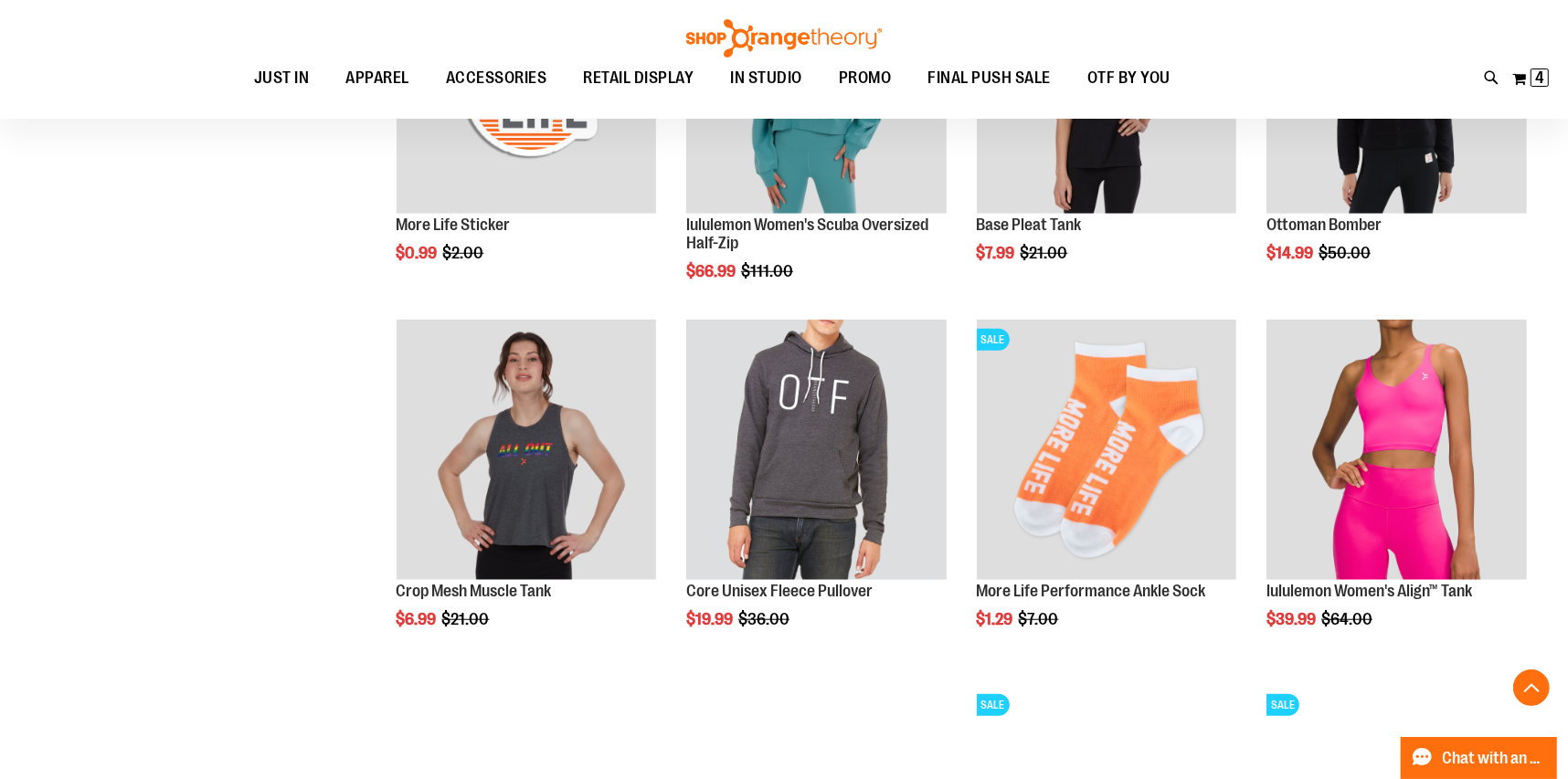
scroll to position [1430, 0]
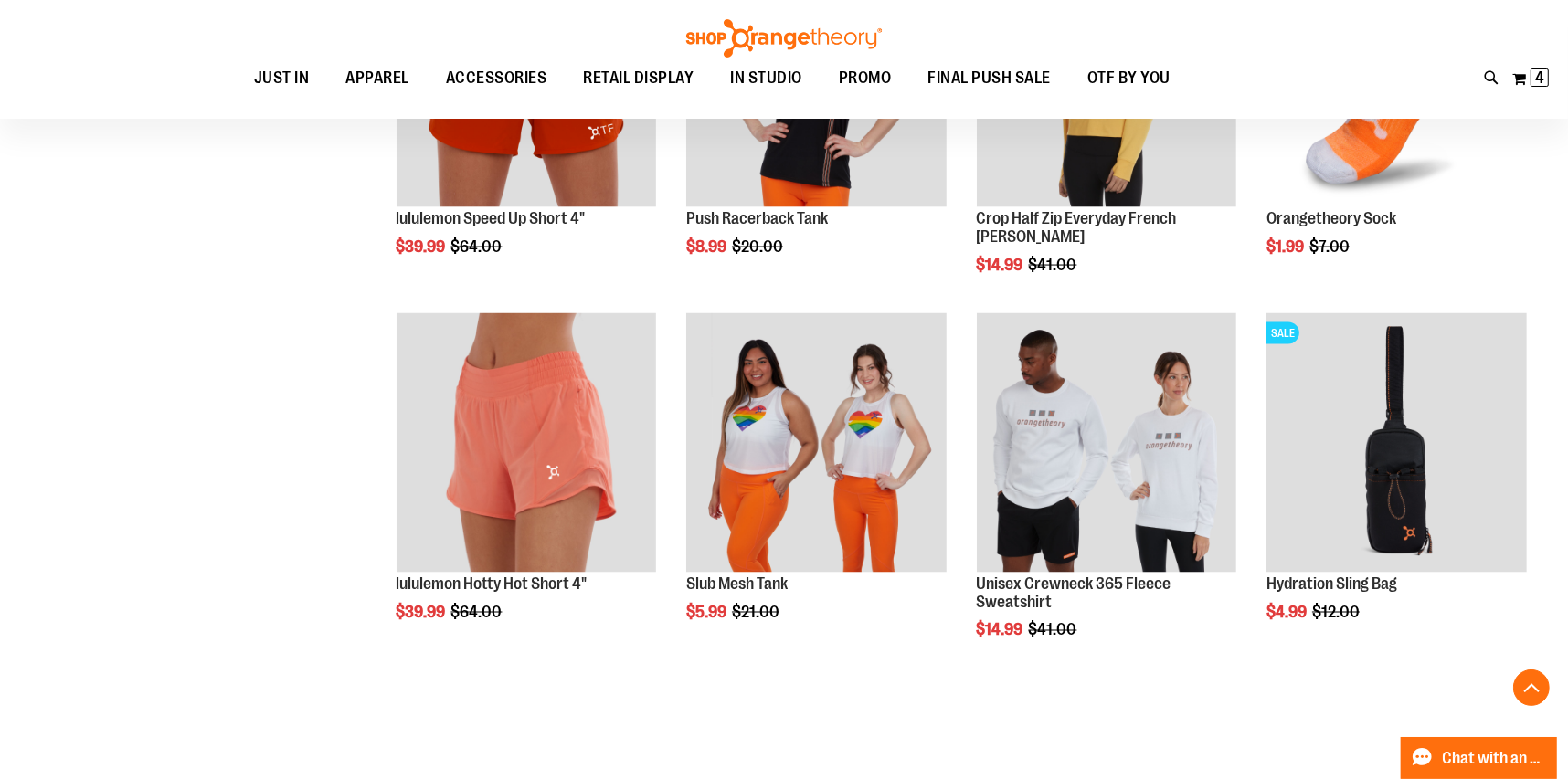
scroll to position [2848, 0]
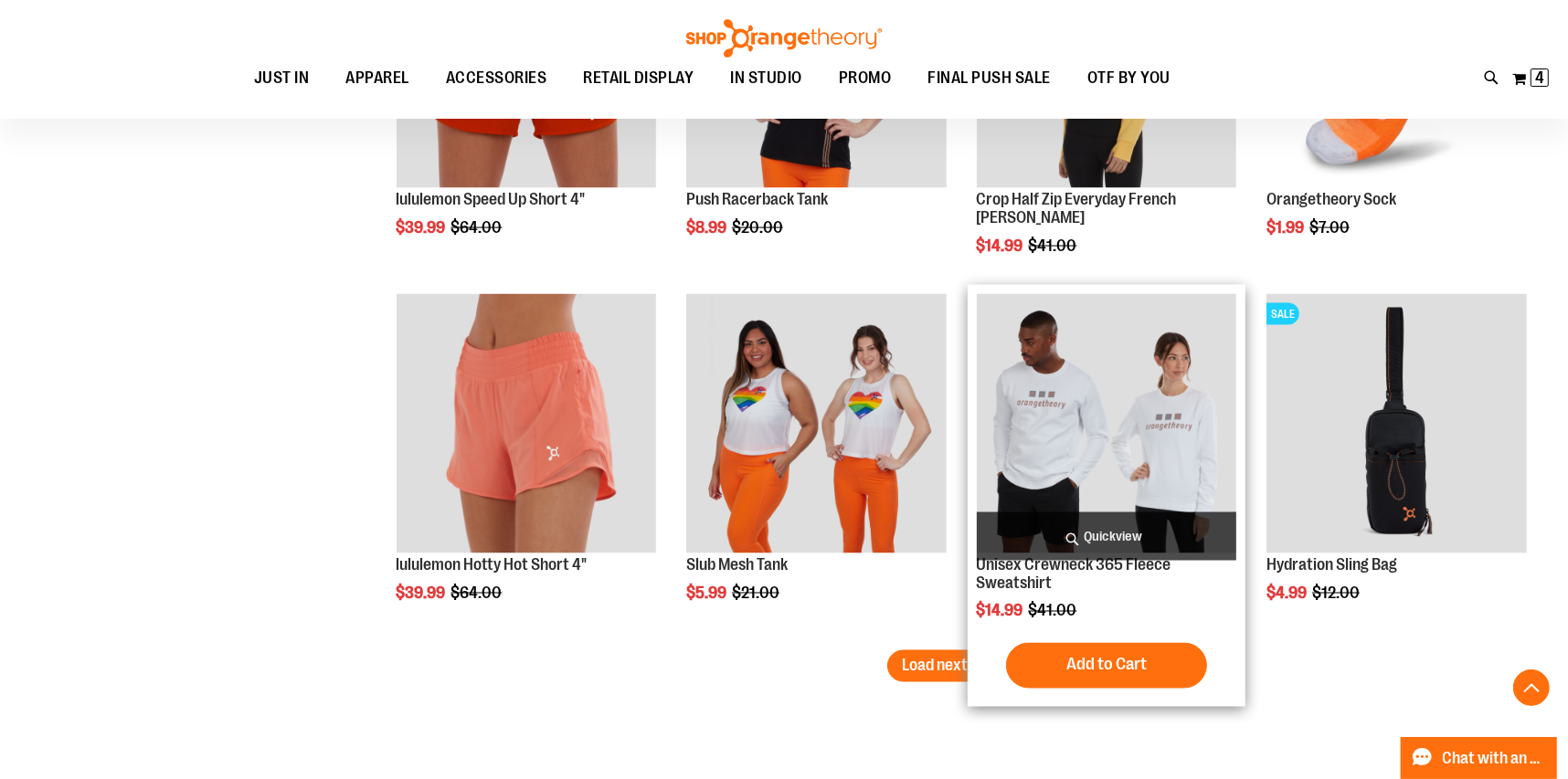
type input "**********"
click at [1056, 493] on img "product" at bounding box center [1106, 424] width 260 height 260
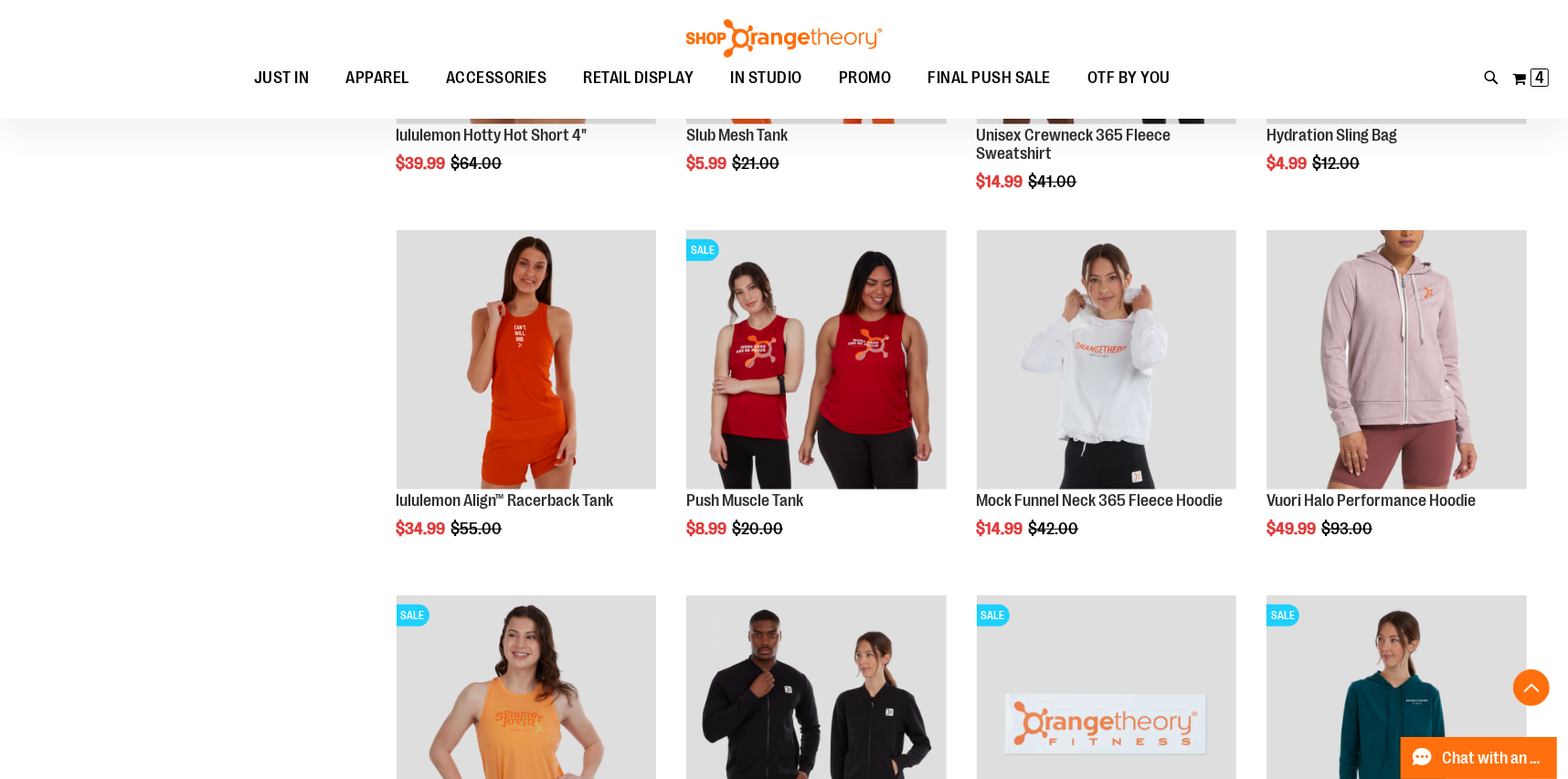
scroll to position [1386, 0]
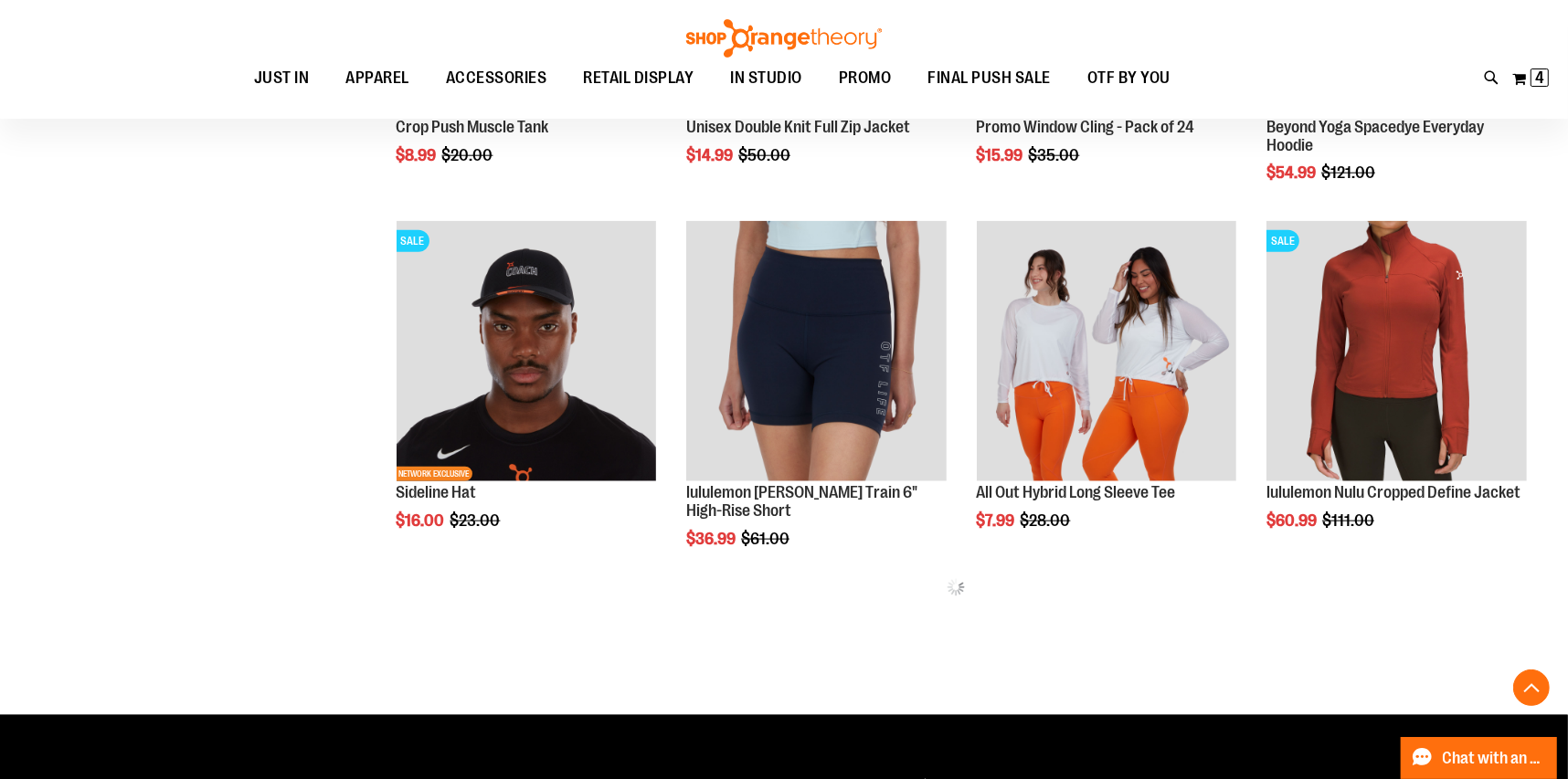
scroll to position [2116, 0]
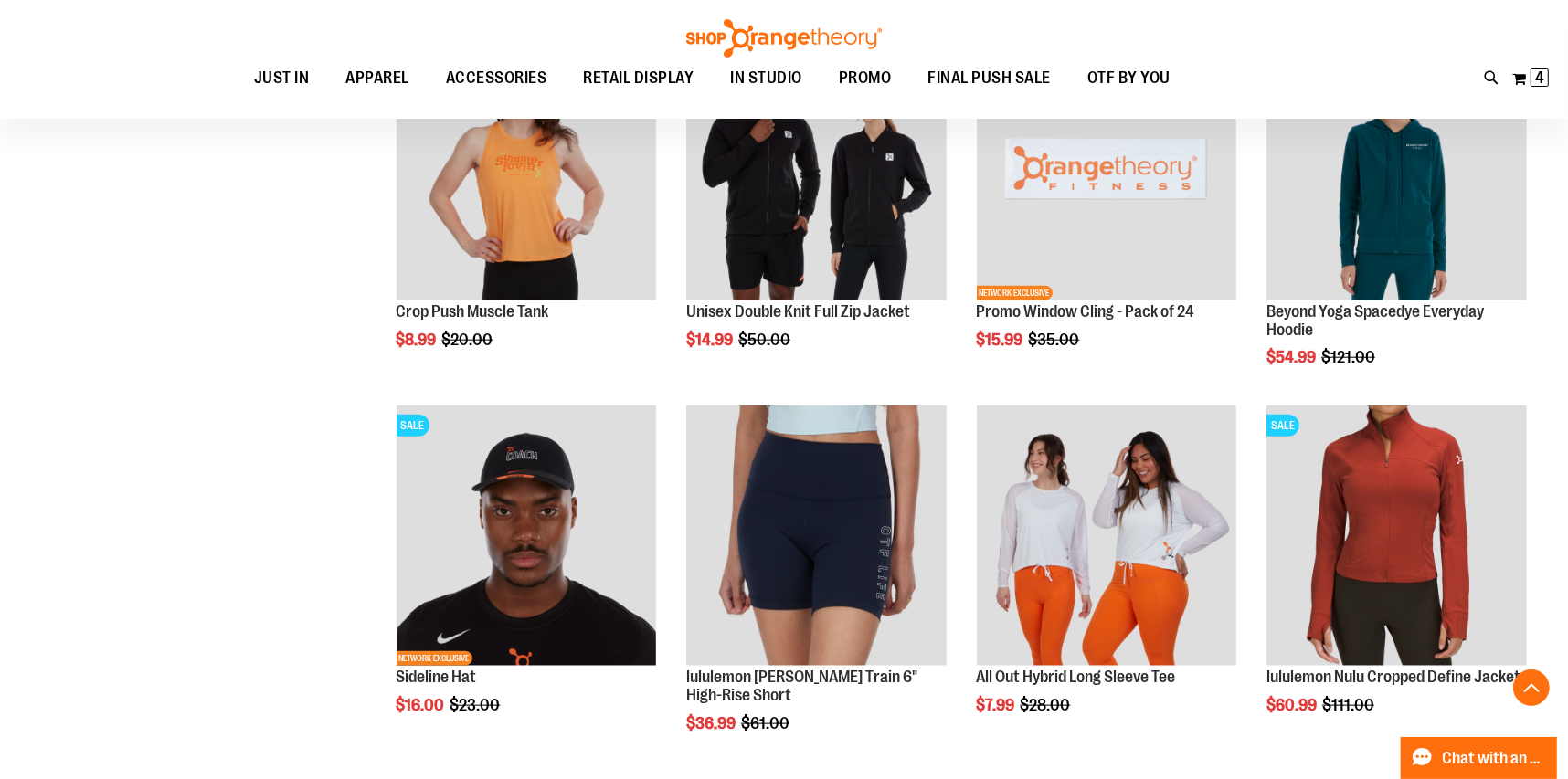
scroll to position [1751, 0]
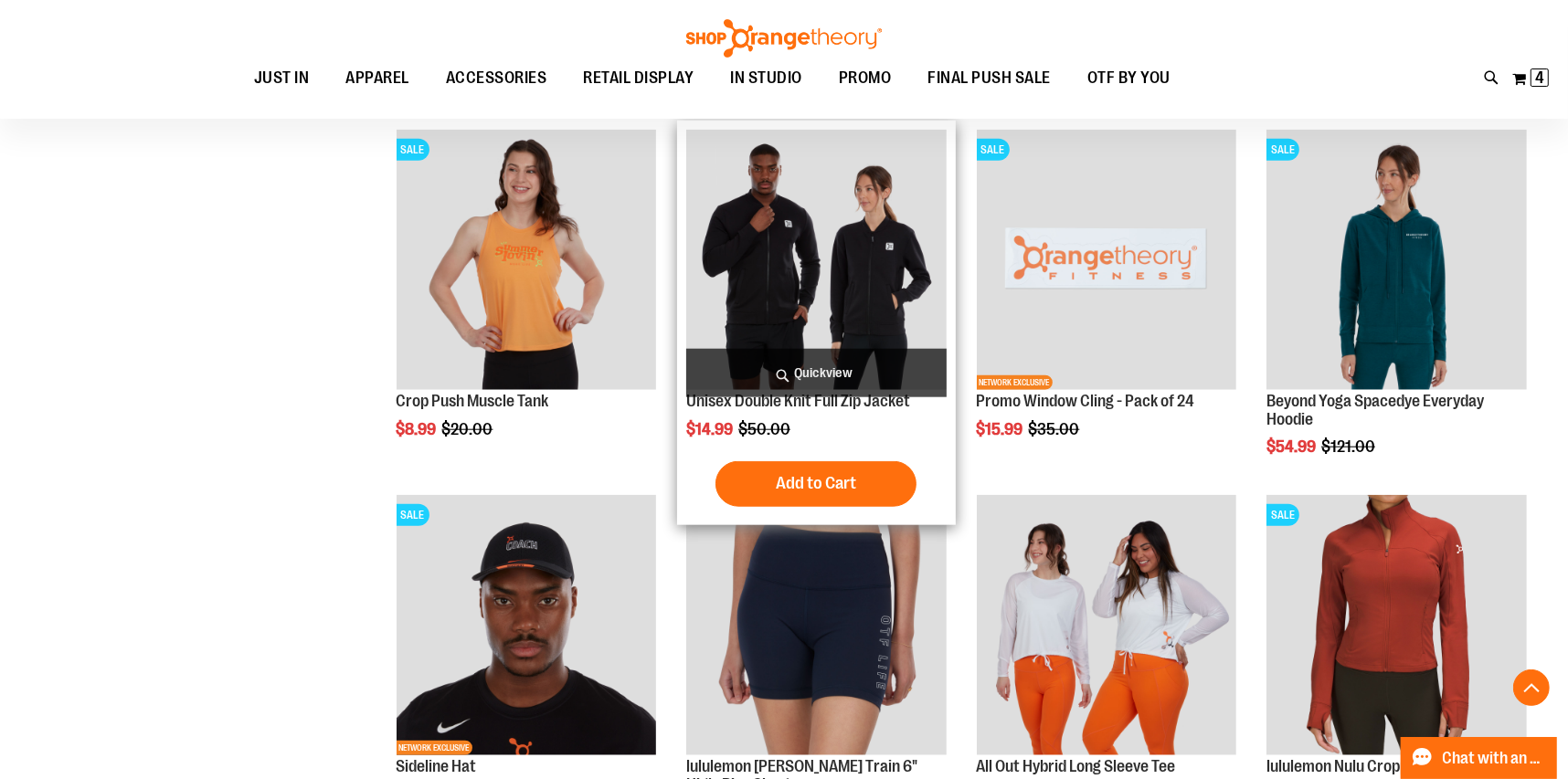
type input "**********"
click at [751, 300] on img "product" at bounding box center [817, 260] width 260 height 260
